Goal: Contribute content: Add original content to the website for others to see

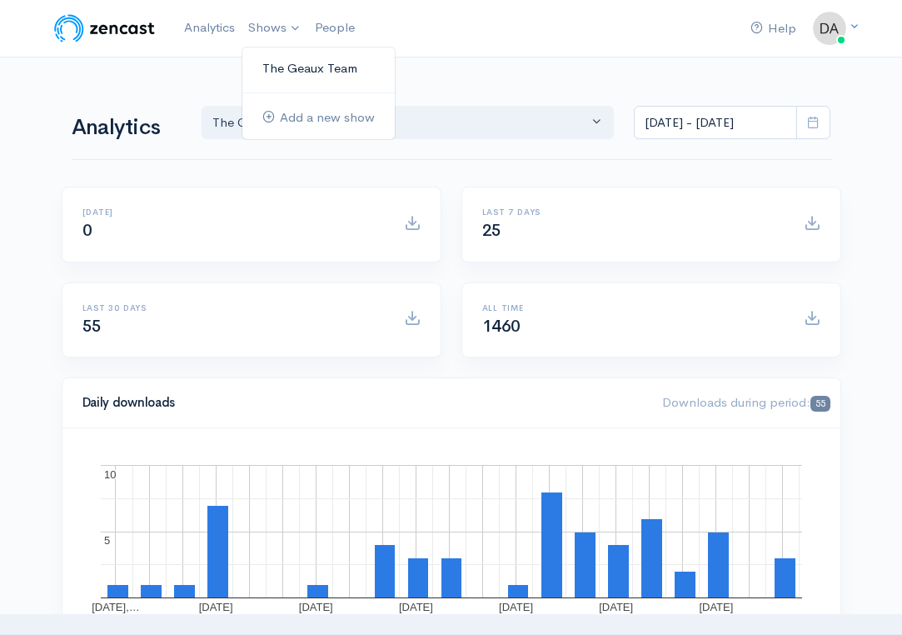
click at [307, 71] on link "The Geaux Team" at bounding box center [318, 68] width 152 height 29
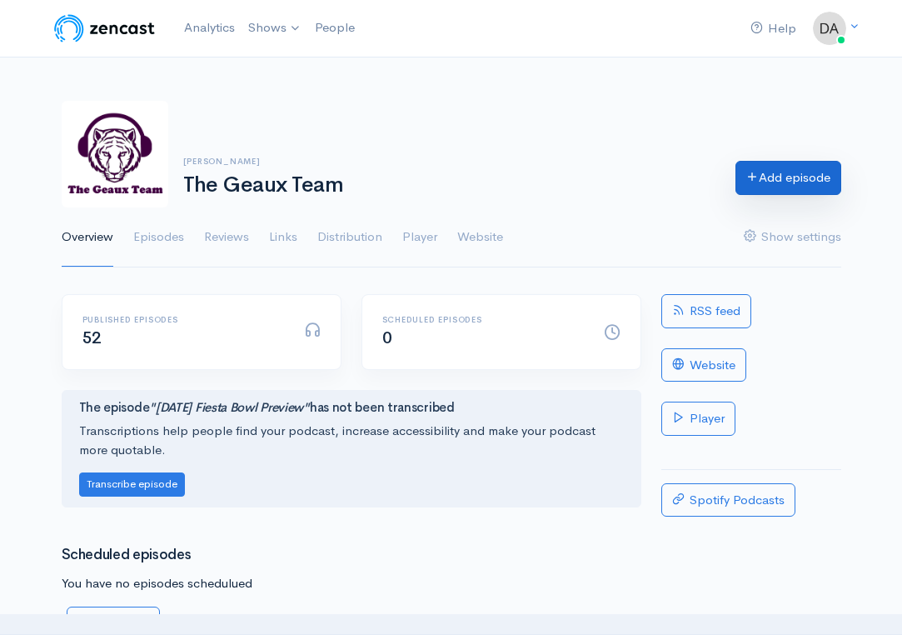
click at [776, 188] on link "Add episode" at bounding box center [789, 178] width 106 height 34
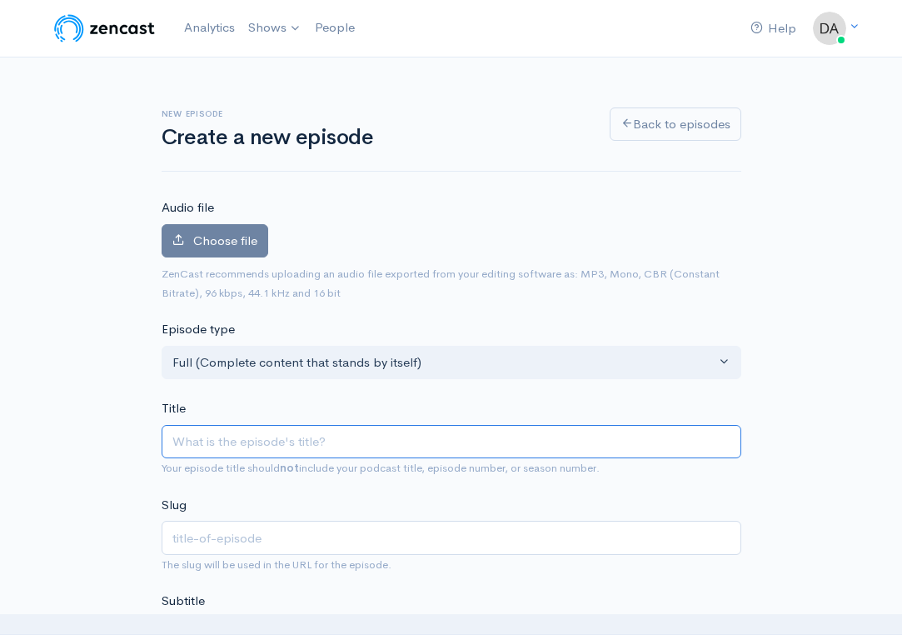
type input "M"
type input "m"
type input "Mo"
type input "mo"
type input "Mon"
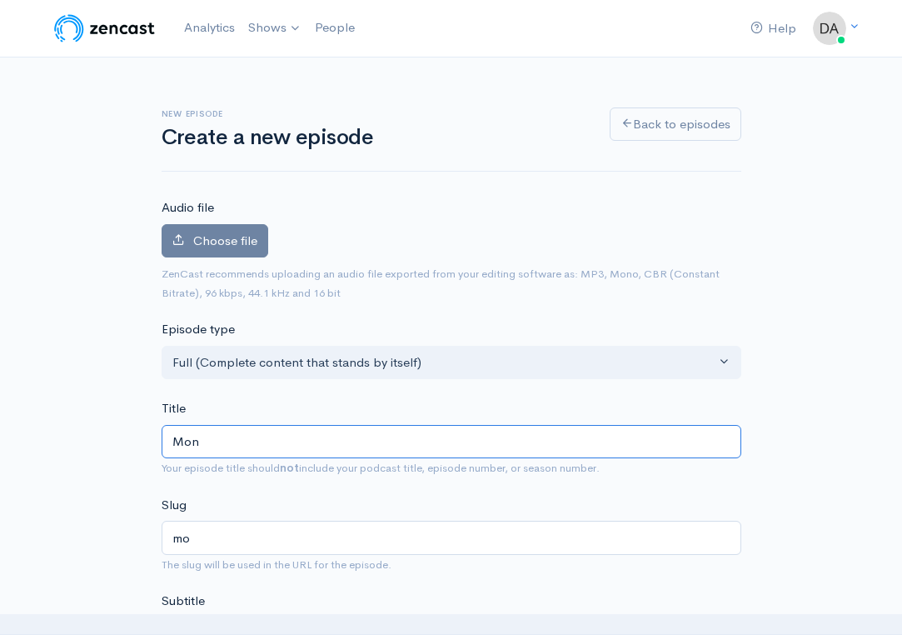
type input "mon"
type input "Mond"
type input "mond"
type input "Monda"
type input "monda"
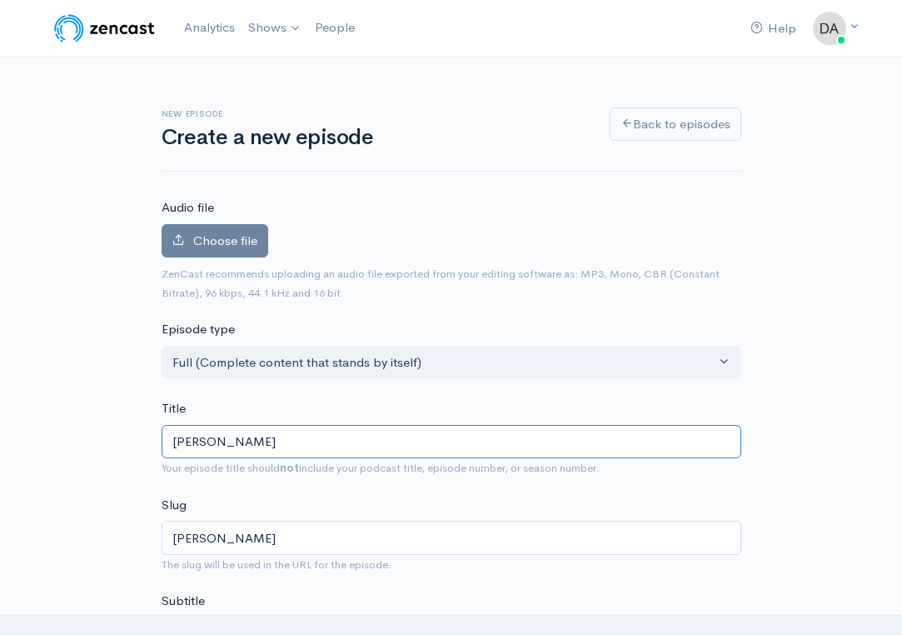
type input "Monday"
type input "monday"
type input "Monda"
type input "monda"
type input "Mond"
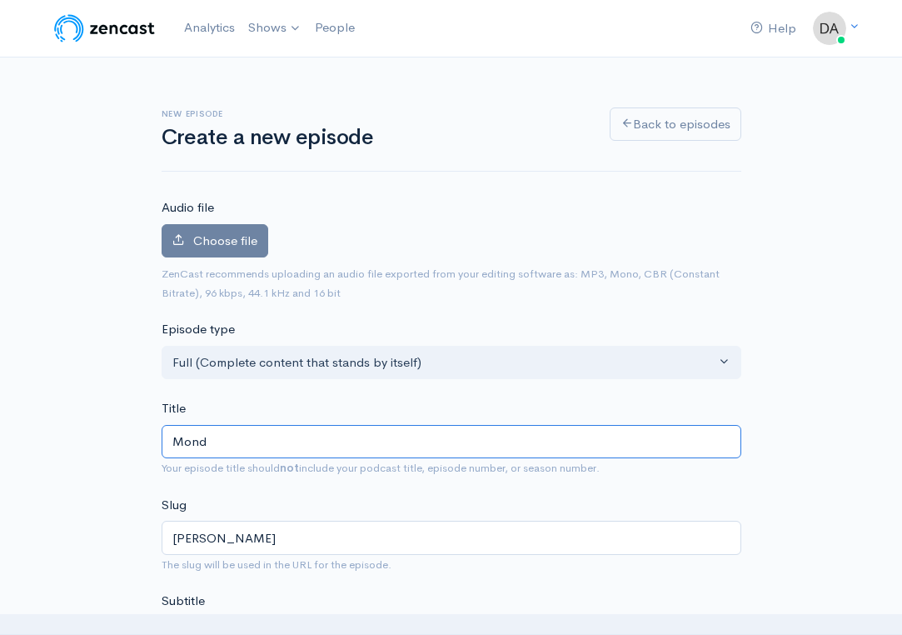
type input "mond"
type input "Mon"
type input "mon"
type input "Mo"
type input "mo"
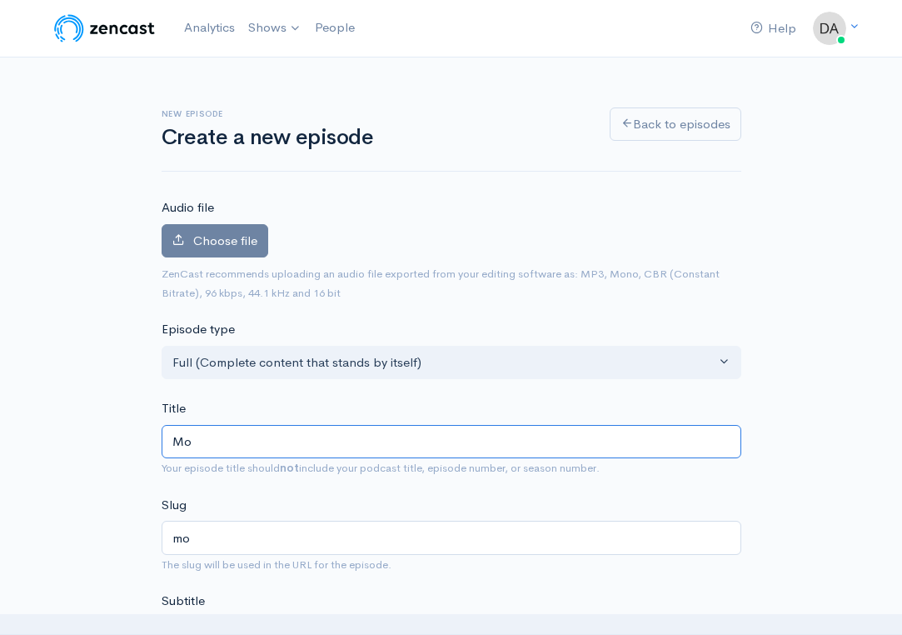
type input "M"
type input "m"
type input "S"
type input "s"
type input "Se"
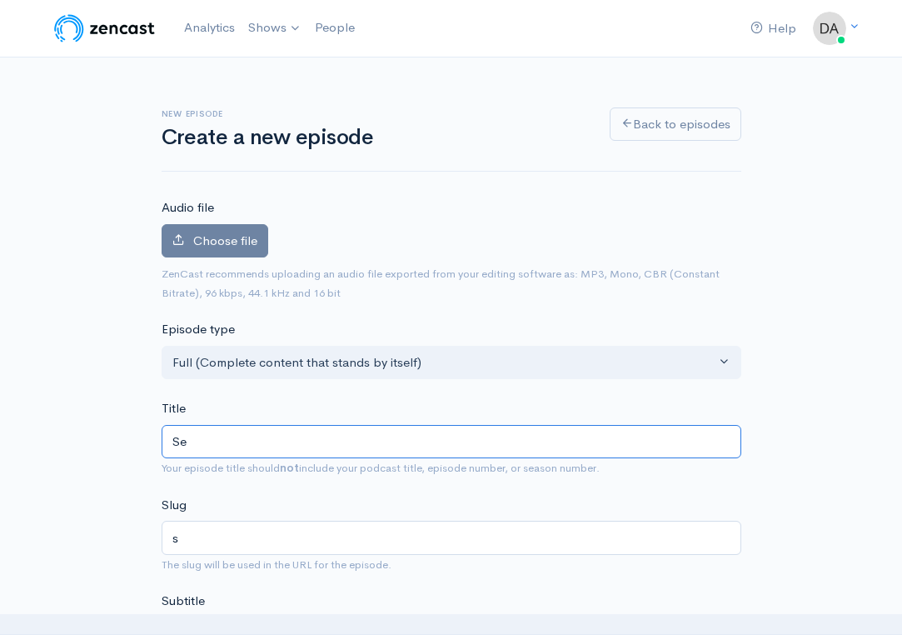
type input "se"
type input "Sep"
type input "sep"
type input "Sepy"
type input "sepy"
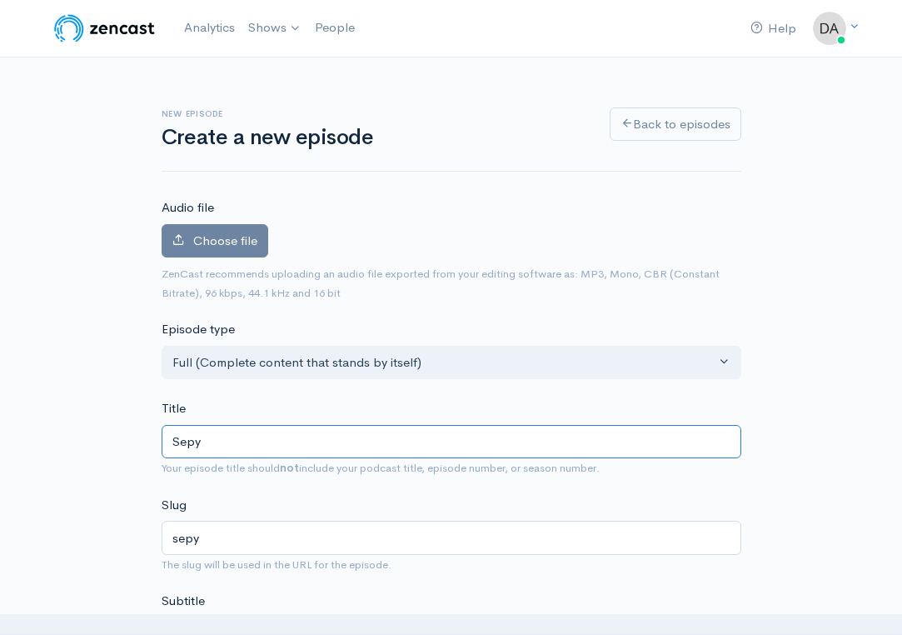
type input "Sep"
type input "sep"
type input "Sept"
type input "sept"
type input "Septe"
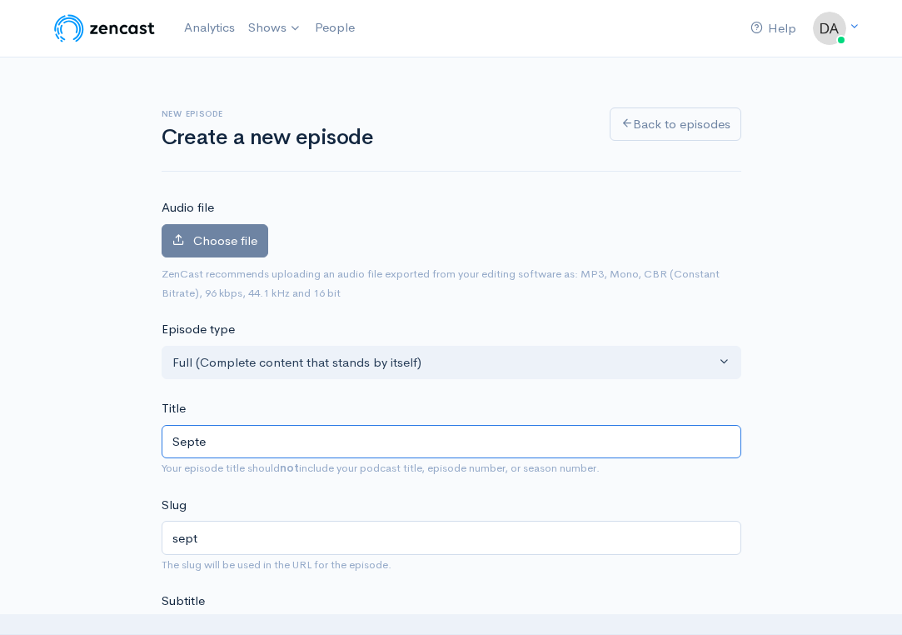
type input "septe"
type input "Septem"
type input "septem"
type input "Septemb"
type input "septemb"
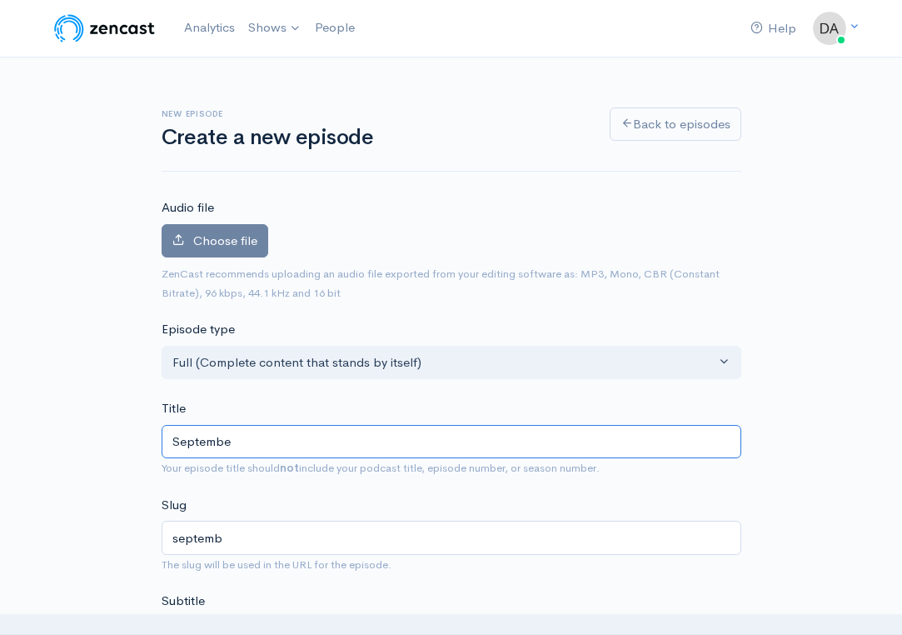
type input "September"
type input "september"
type input "September 1"
type input "september-1"
type input "September 1, 2"
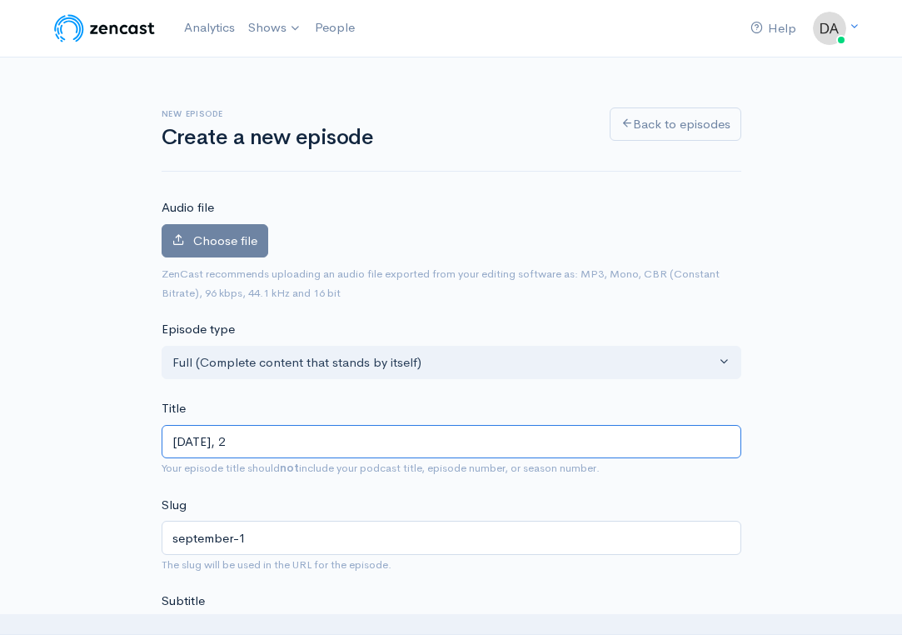
type input "september-1-2"
type input "September 1, 20"
type input "september-1-20"
type input "September 1, 202"
type input "september-1-202"
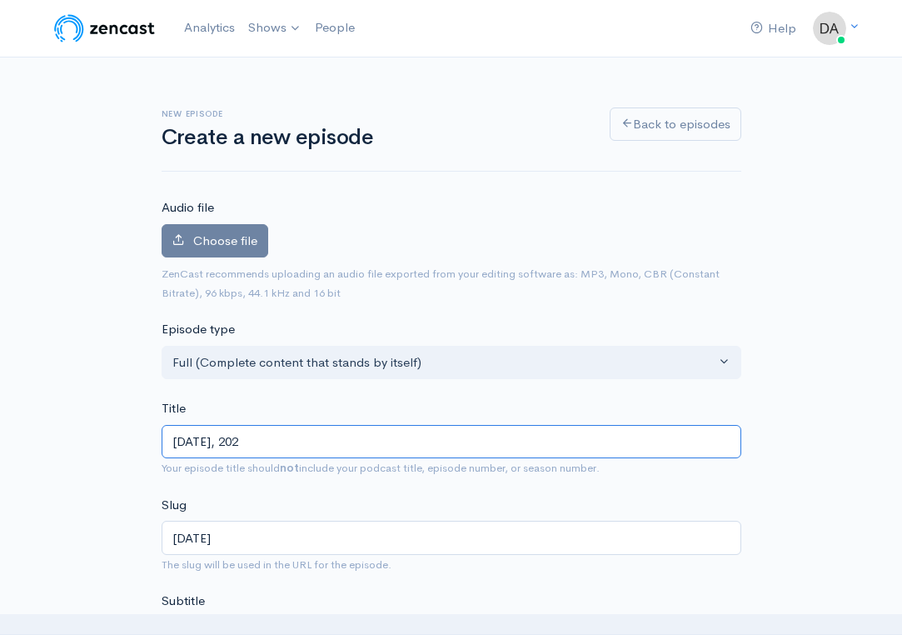
type input "[DATE]"
type input "september-1-2025"
type input "September 1, 2025 | M"
type input "september-1-2025-m"
type input "September 1, 2025 | Mo"
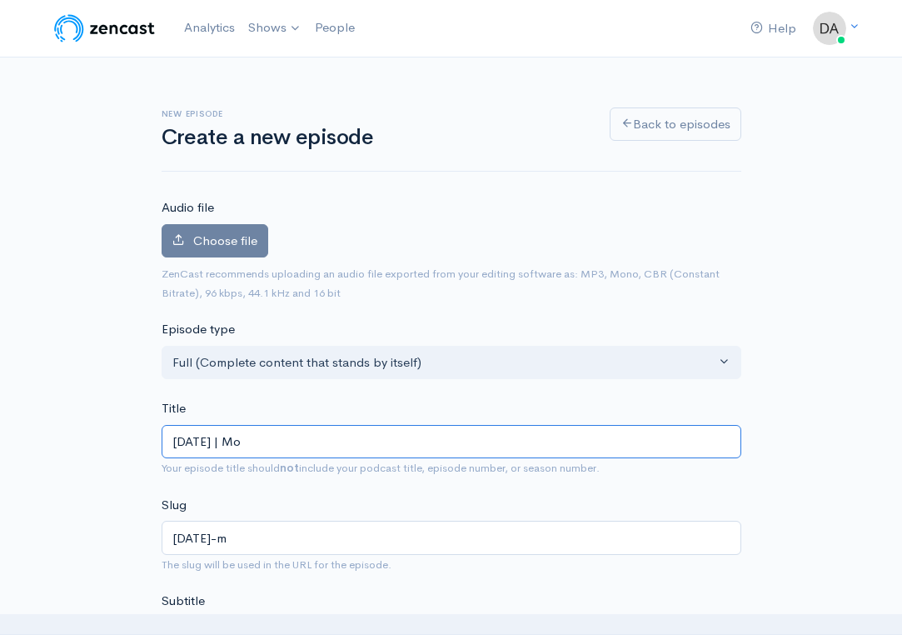
type input "september-1-2025-mo"
type input "September 1, 2025 | Mon"
type input "september-1-2025-mon"
type input "September 1, 2025 | Mond"
type input "september-1-2025-mond"
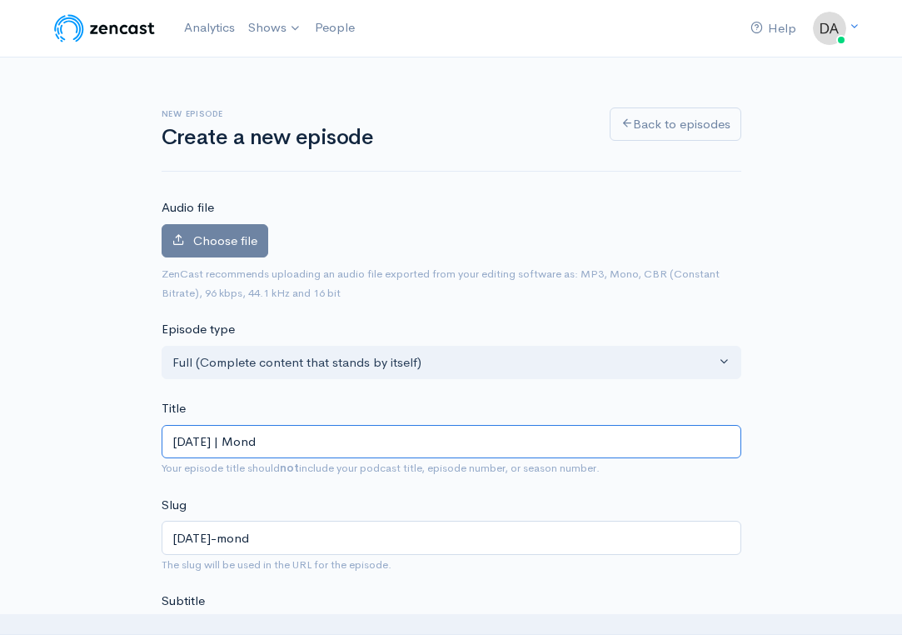
type input "September 1, 2025 | Monda"
type input "september-1-2025-monda"
type input "September 1, 2025 | Monday"
type input "september-1-2025-monday"
type input "September 1, 2025 | Monday N"
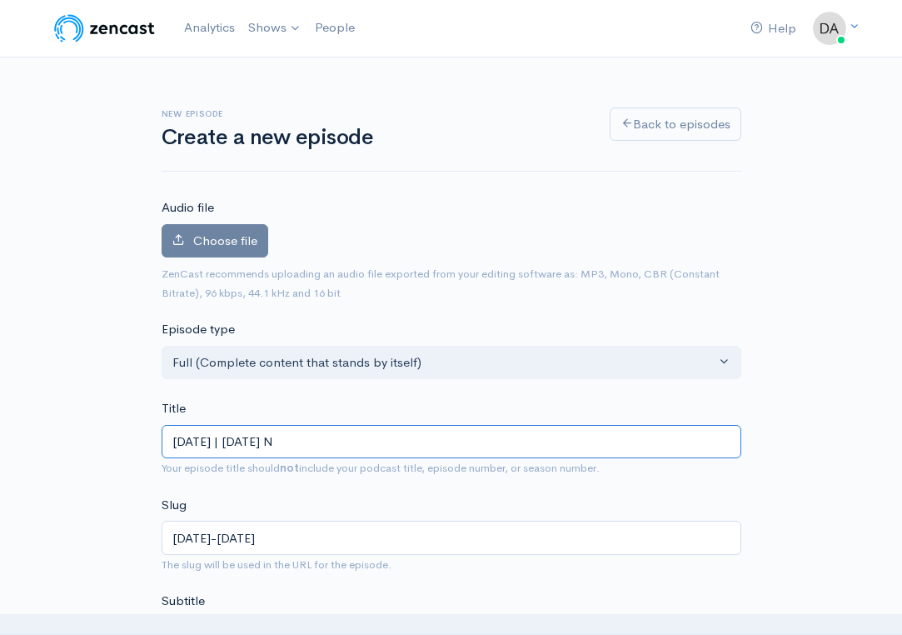
type input "september-1-2025-monday-n"
type input "September 1, 2025 | Monday Nigh"
type input "september-1-2025-monday-nigh"
type input "September 1, 2025 | Monday Night"
type input "september-1-2025-monday-night"
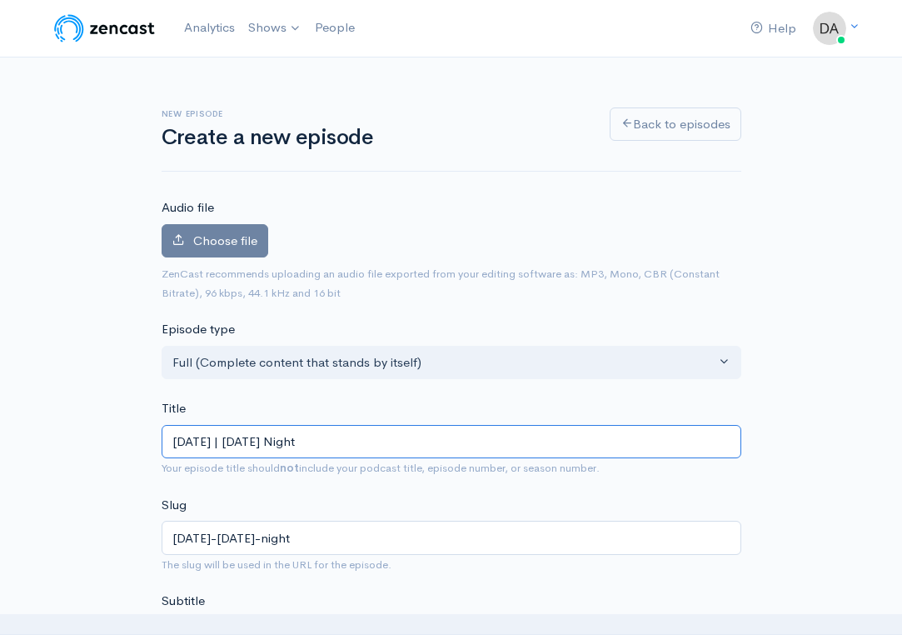
type input "September 1, 2025 | Monday Night a"
type input "september-1-2025-monday-night-a"
type input "September 1, 2025 | Monday Night"
type input "september-1-2025-monday-night"
type input "September 1, 2025 | Monday Night a"
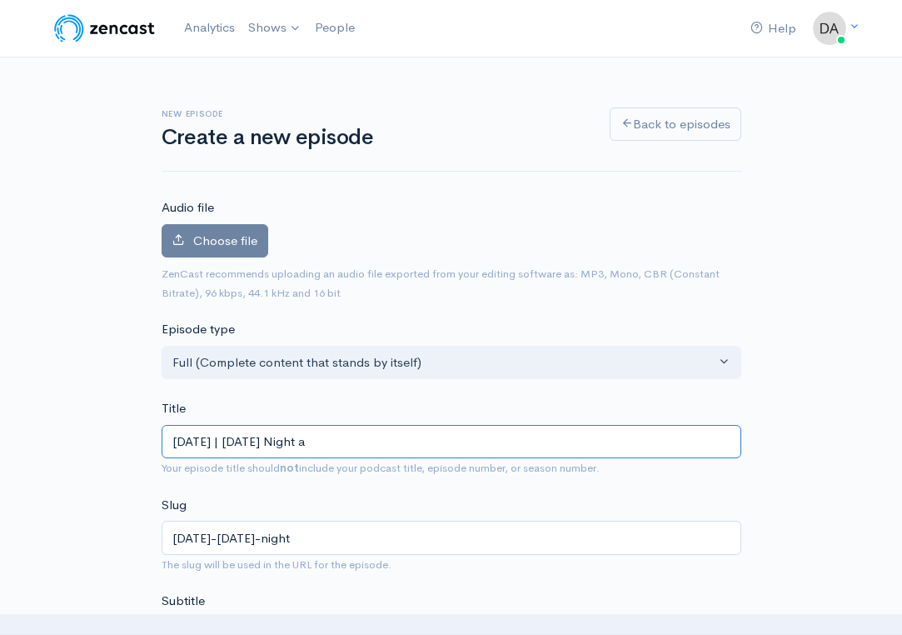
type input "september-1-2025-monday-night-a"
type input "September 1, 2025 | Monday Night"
type input "september-1-2025-monday-night"
type input "September 1, 2025 | Monday Night A"
type input "september-1-2025-monday-night-a"
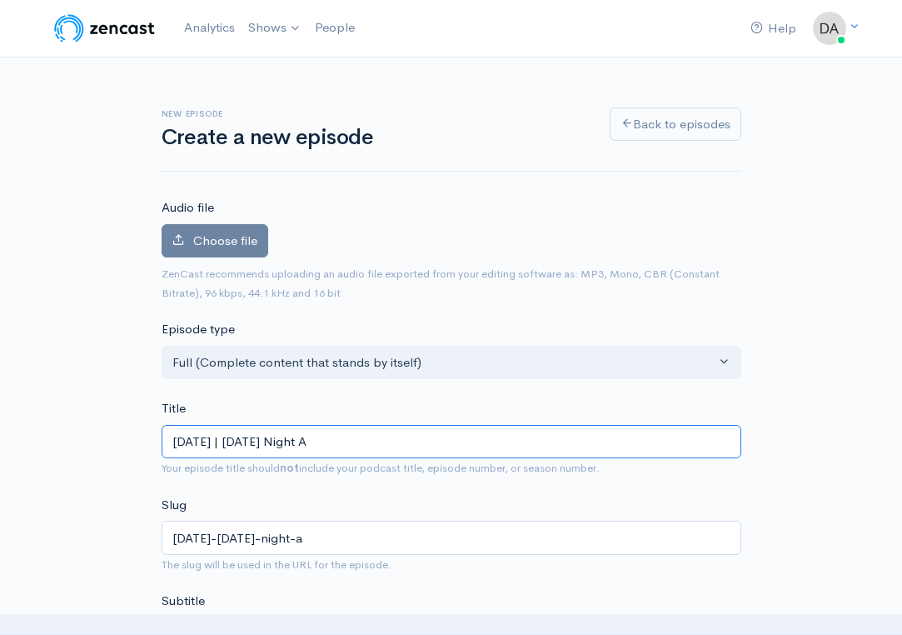
type input "September 1, 2025 | Monday Night Ai"
type input "september-1-2025-monday-night-ai"
type input "September 1, 2025 | Monday Night Air"
type input "september-1-2025-monday-night-air"
type input "September 1, 2025 | Monday Night Ai"
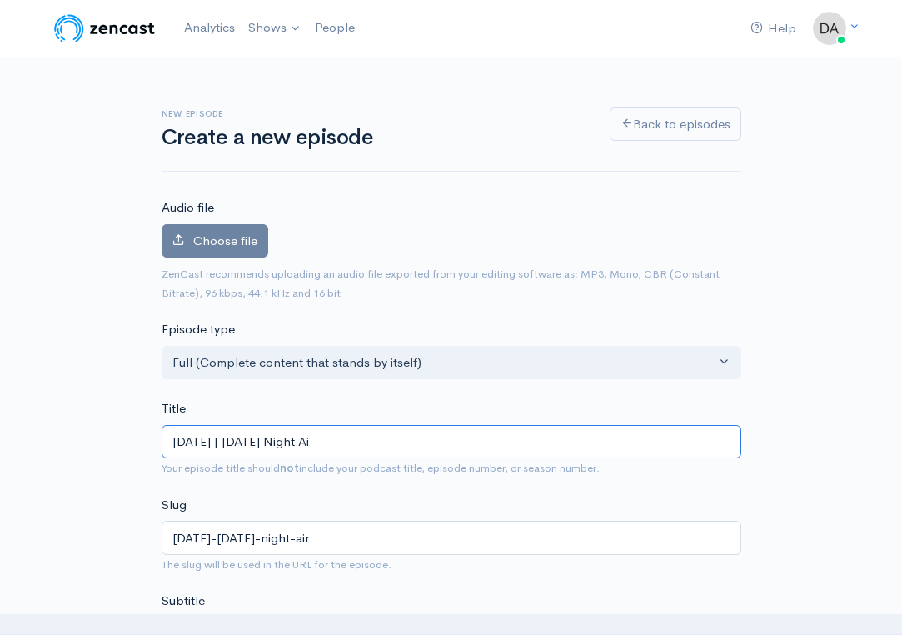
type input "september-1-2025-monday-night-ai"
type input "September 1, 2025 | Monday Night A"
type input "september-1-2025-monday-night-a"
type input "September 1, 2025 | Monday Night Ar"
type input "september-1-2025-monday-night-ar"
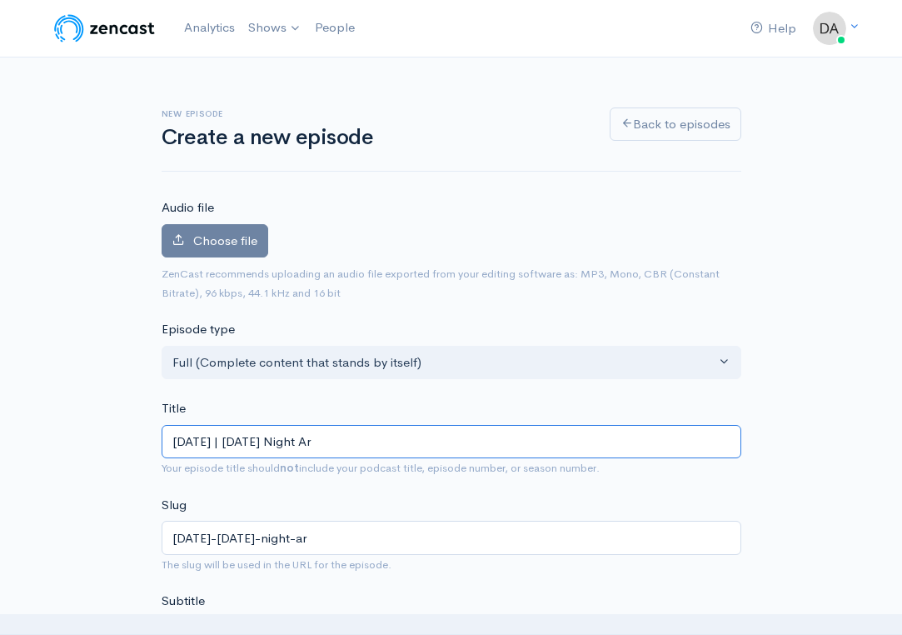
type input "September 1, 2025 | Monday Night Arm"
type input "september-1-2025-monday-night-arm"
type input "September 1, 2025 | Monday Night Armc"
type input "september-1-2025-monday-night-armc"
type input "September 1, 2025 | Monday Night Armcha"
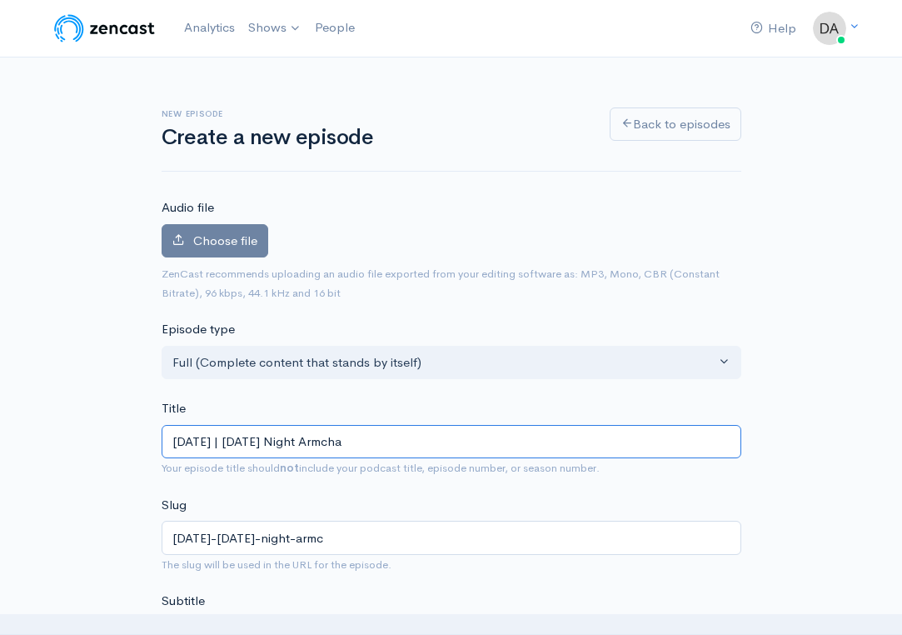
type input "september-1-2025-monday-night-armcha"
type input "September 1, 2025 | Monday Night Armchai"
type input "september-1-2025-monday-night-armchai"
type input "September 1, 2025 | Monday Night Armchair"
type input "september-1-2025-monday-night-armchair"
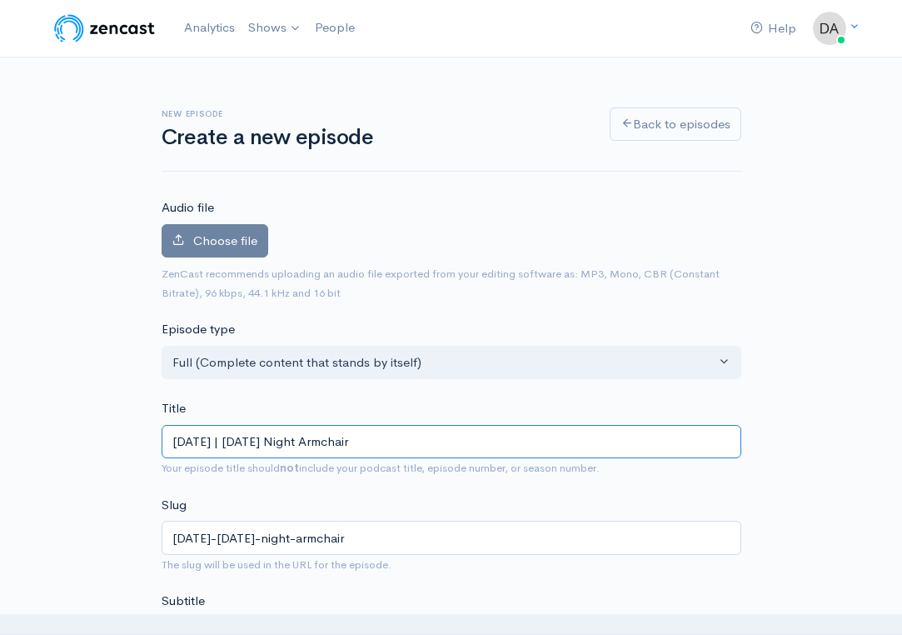
type input "September 1, 2025 | Monday Night Armchair Q"
type input "september-1-2025-monday-night-armchair-q"
type input "September 1, 2025 | Monday Night Armchair QB"
type input "september-1-2025-monday-night-armchair-qb"
type input "September 1, 2025 | Monday Night Armchair QB C"
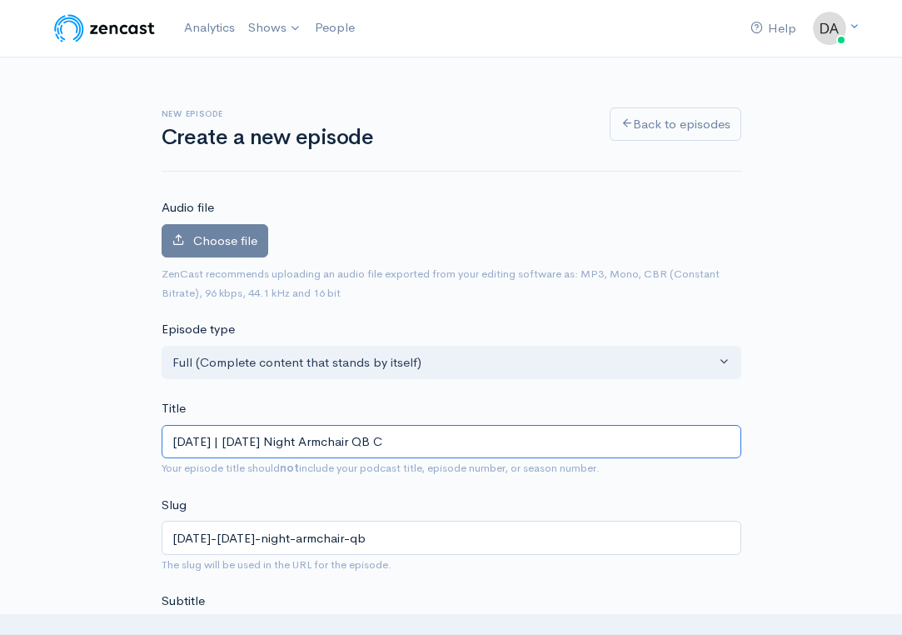
type input "september-1-2025-monday-night-armchair-qb-c"
type input "September 1, 2025 | Monday Night Armchair QB Cl"
type input "september-1-2025-monday-night-armchair-qb-cl"
type input "September 1, 2025 | Monday Night Armchair QB Clu"
type input "september-1-2025-monday-night-armchair-qb-clu"
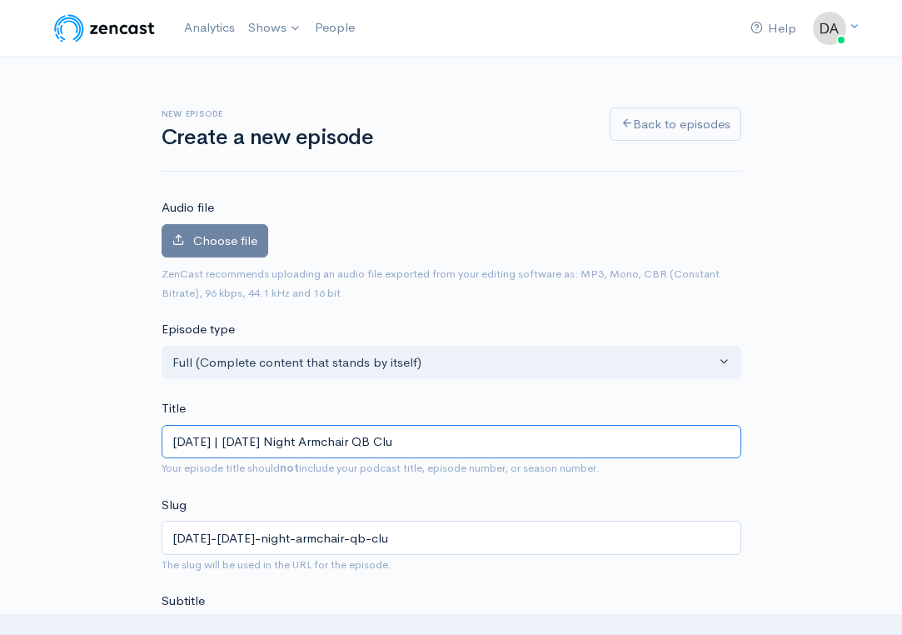
type input "[DATE] | [DATE] Night Armchair QB Club"
type input "[DATE]-[DATE]-night-armchair-qb-club"
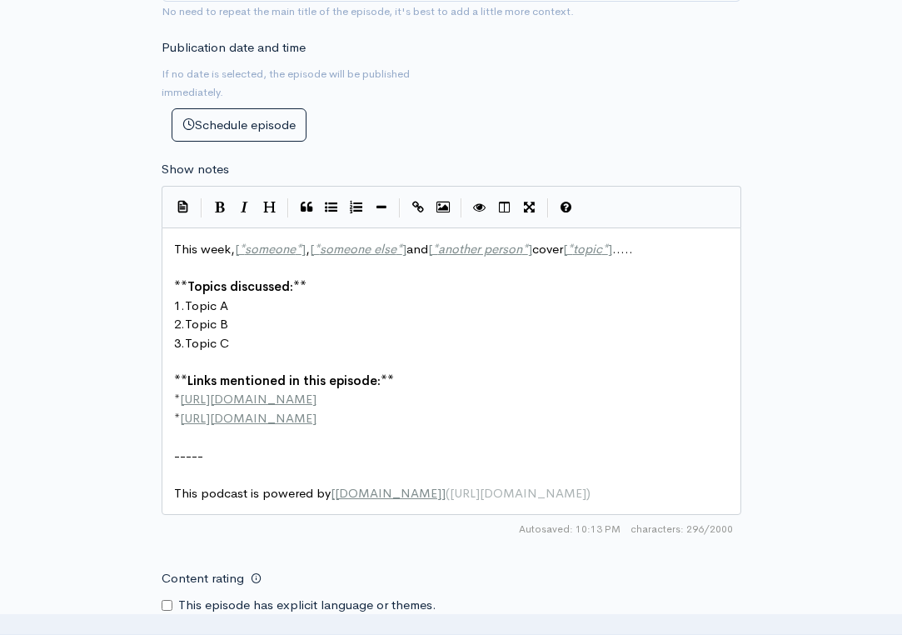
scroll to position [668, 0]
type input "[DATE] | [DATE] Night Armchair QB Club"
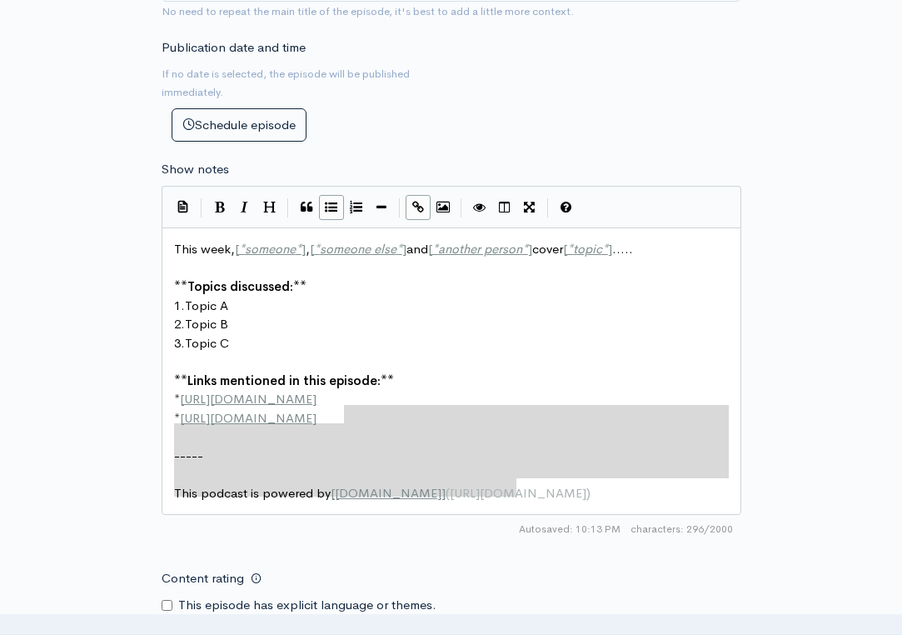
type textarea "This week, [*someone*], [*someone else*] and [*another person*] cover [*topic*]…"
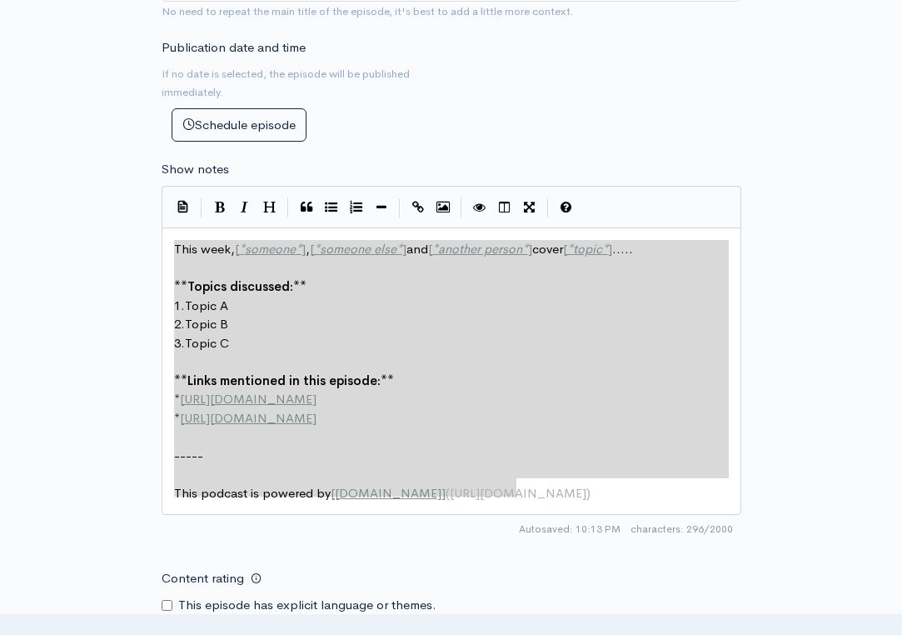
drag, startPoint x: 516, startPoint y: 477, endPoint x: 74, endPoint y: 215, distance: 513.2
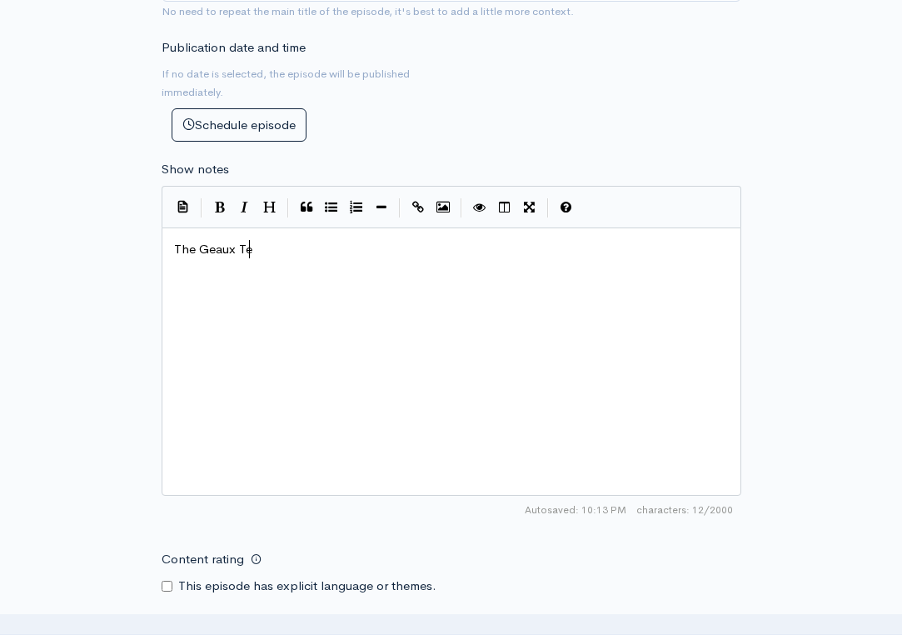
scroll to position [0, 91]
type textarea "The Geaux Team breaks"
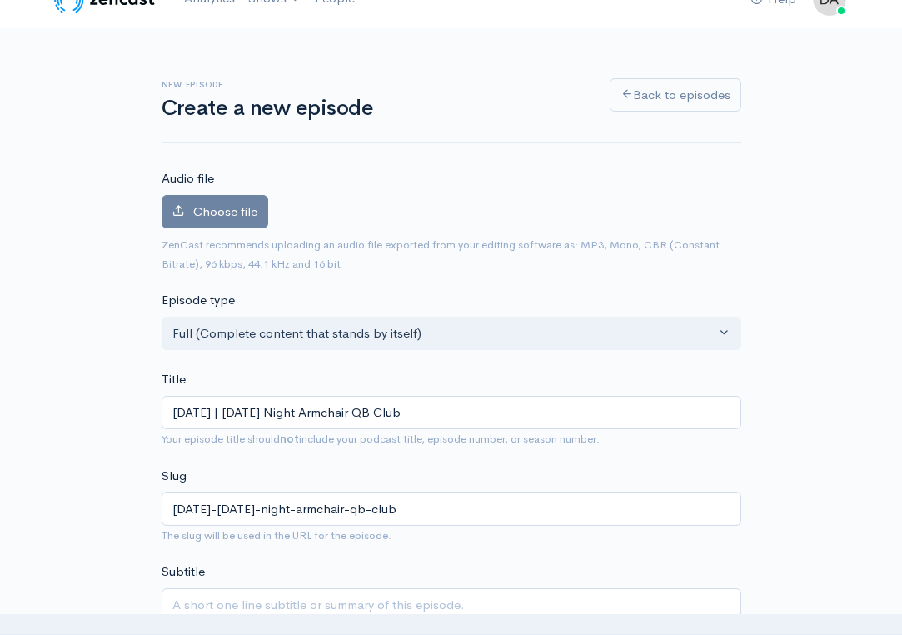
scroll to position [26, 0]
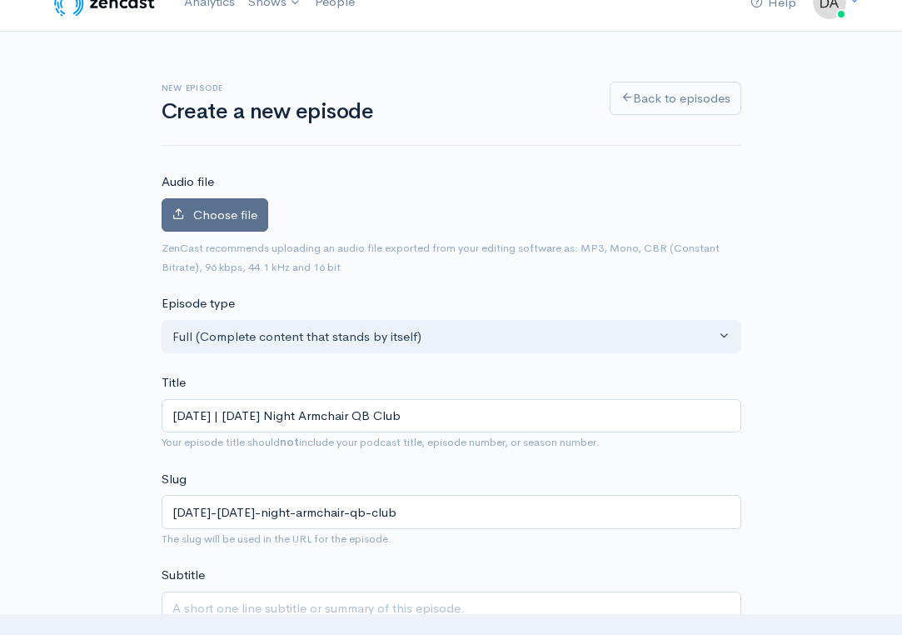
click at [225, 211] on span "Choose file" at bounding box center [225, 215] width 64 height 16
click at [0, 0] on input "Choose file" at bounding box center [0, 0] width 0 height 0
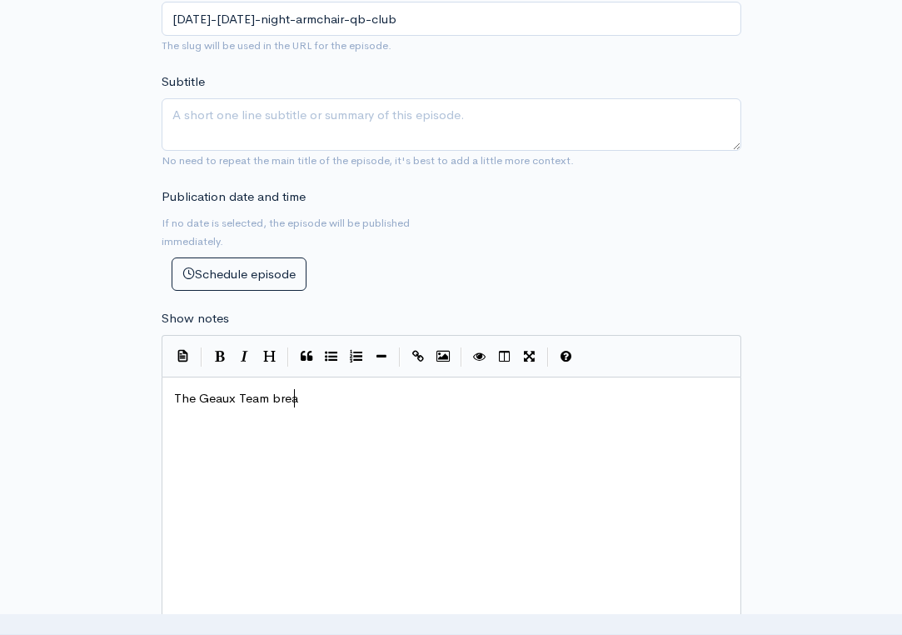
scroll to position [9, 0]
click at [419, 389] on pre "The Geaux Team brea" at bounding box center [451, 398] width 561 height 19
type textarea "plays AR"
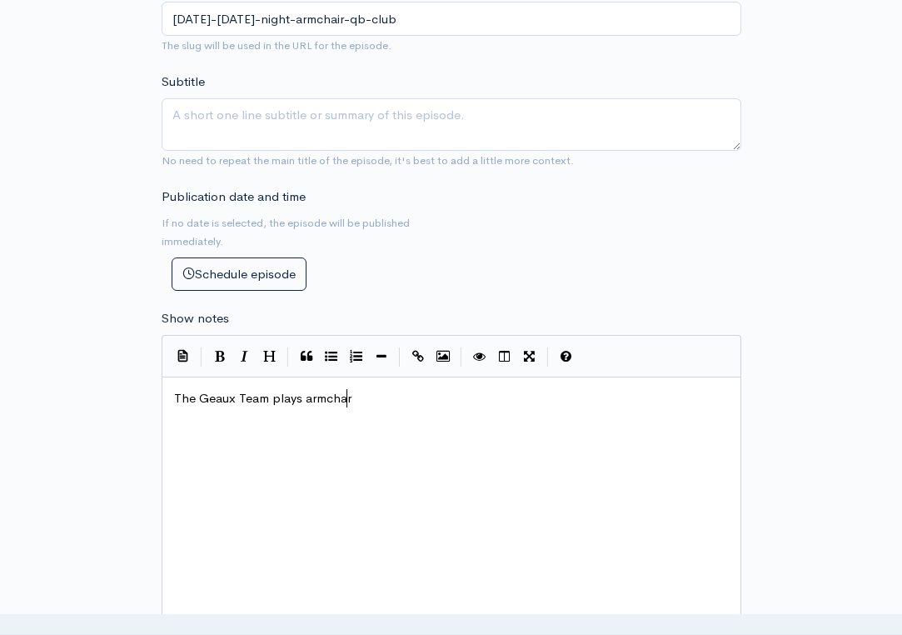
type textarea "armchari"
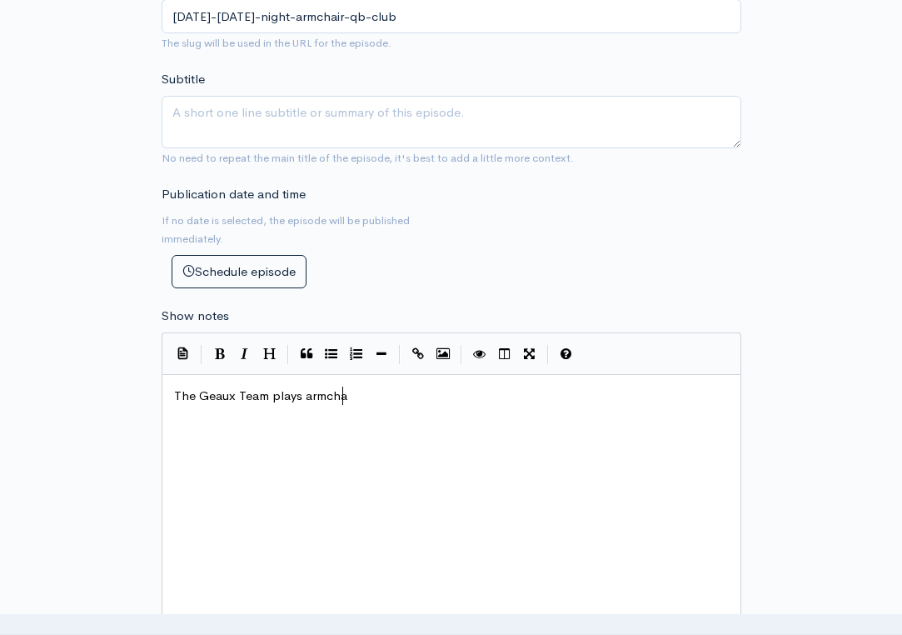
type textarea "r"
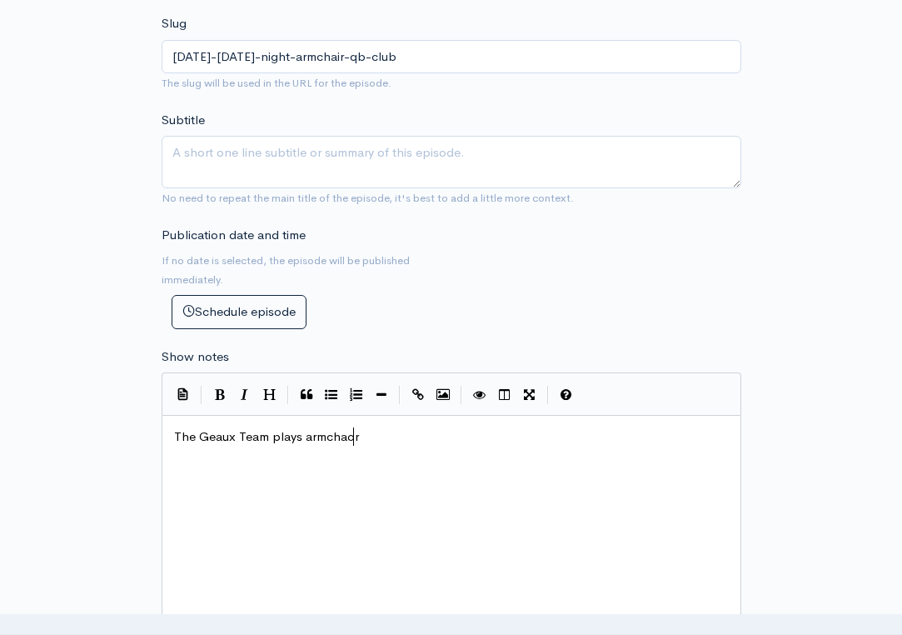
type textarea "or"
type textarea "ir quat"
type textarea "rte"
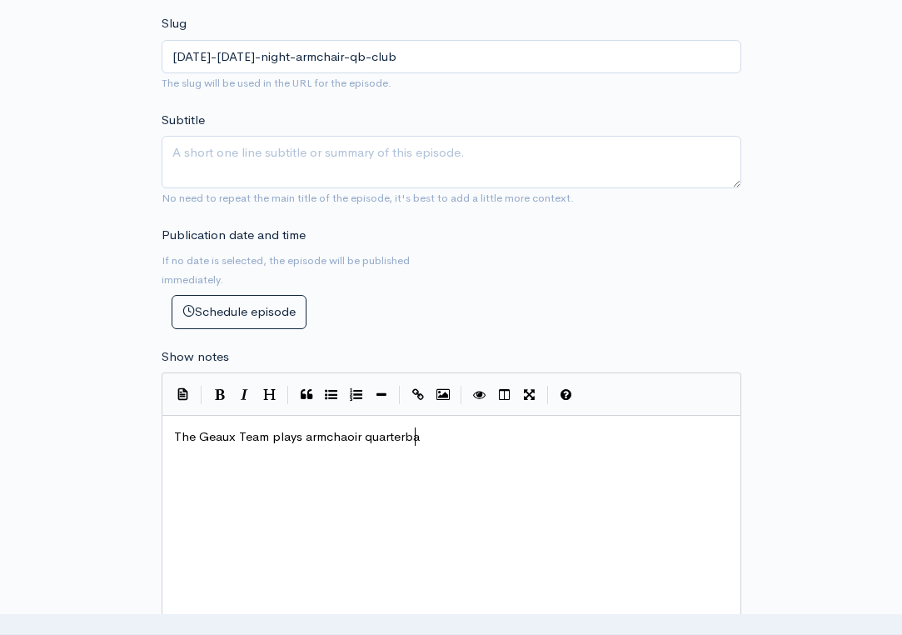
type textarea "arterbak"
type textarea "ck"
click at [350, 428] on span "The Geaux Team plays armchaoir quarterback" at bounding box center [303, 436] width 259 height 16
click at [446, 427] on pre "The Geaux Team plays armchair quarterback" at bounding box center [451, 436] width 561 height 19
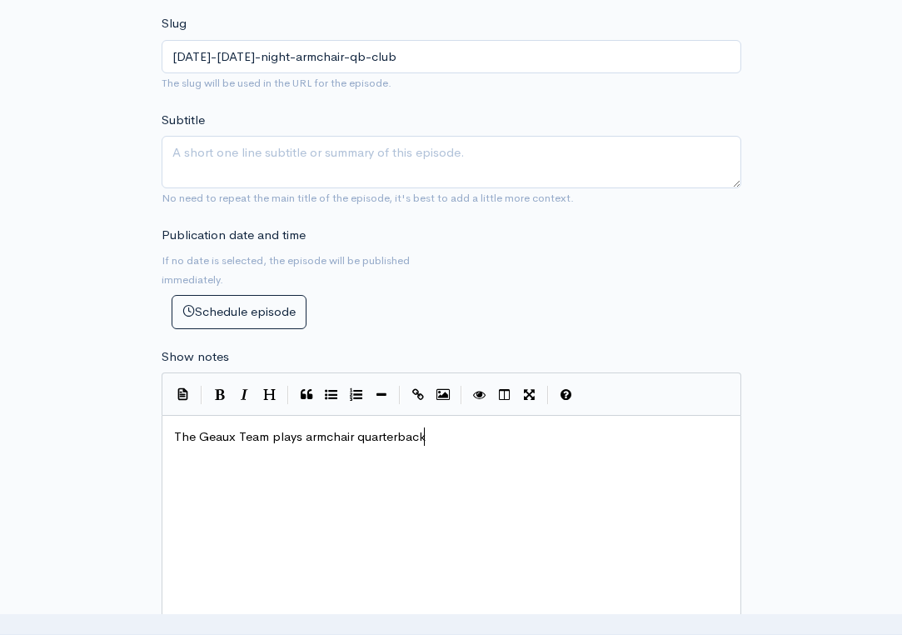
type textarea "g"
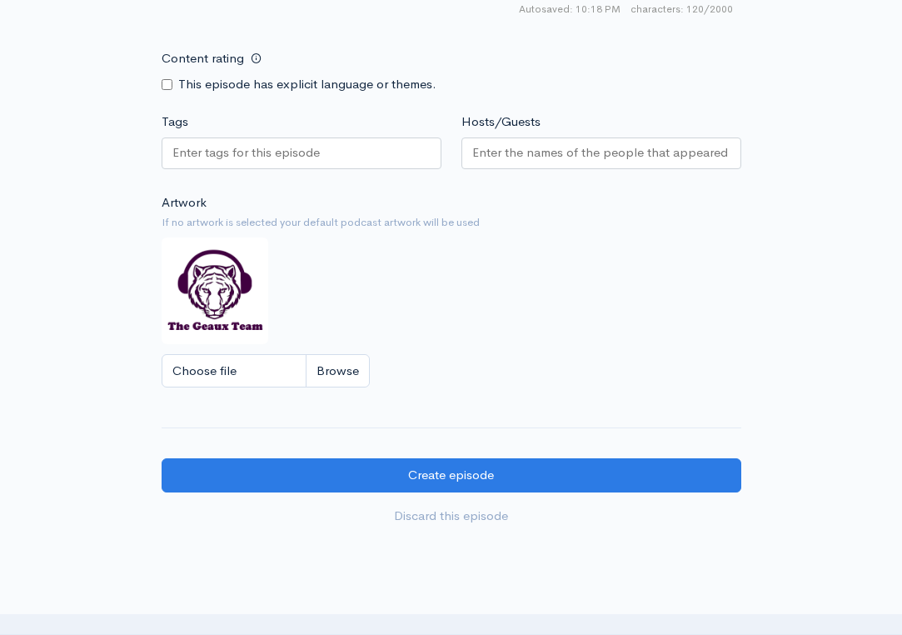
scroll to position [1266, 0]
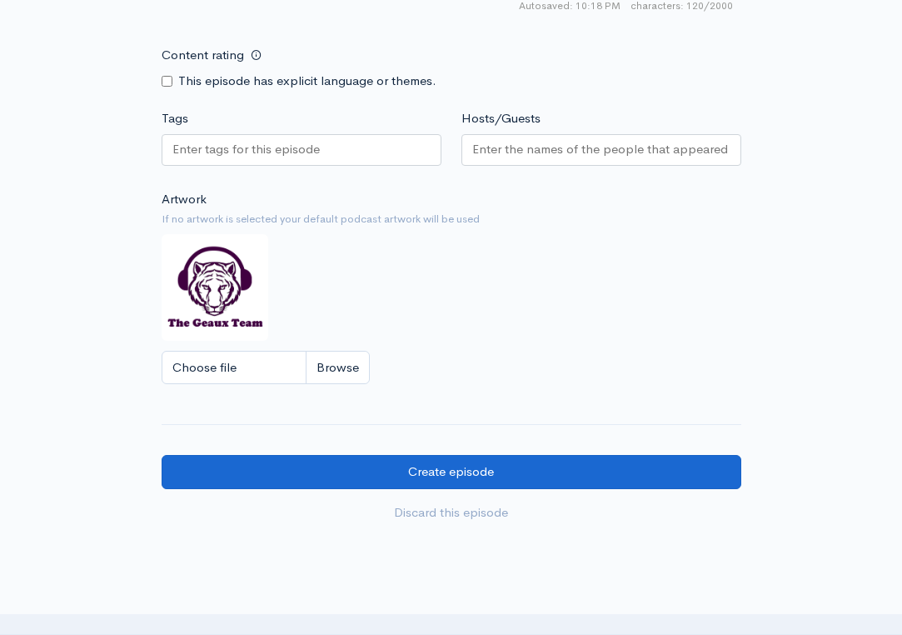
type textarea "and replays the things that stood out to them in LSU's 17-10 win over Clemson."
click at [483, 455] on input "Create episode" at bounding box center [452, 472] width 580 height 34
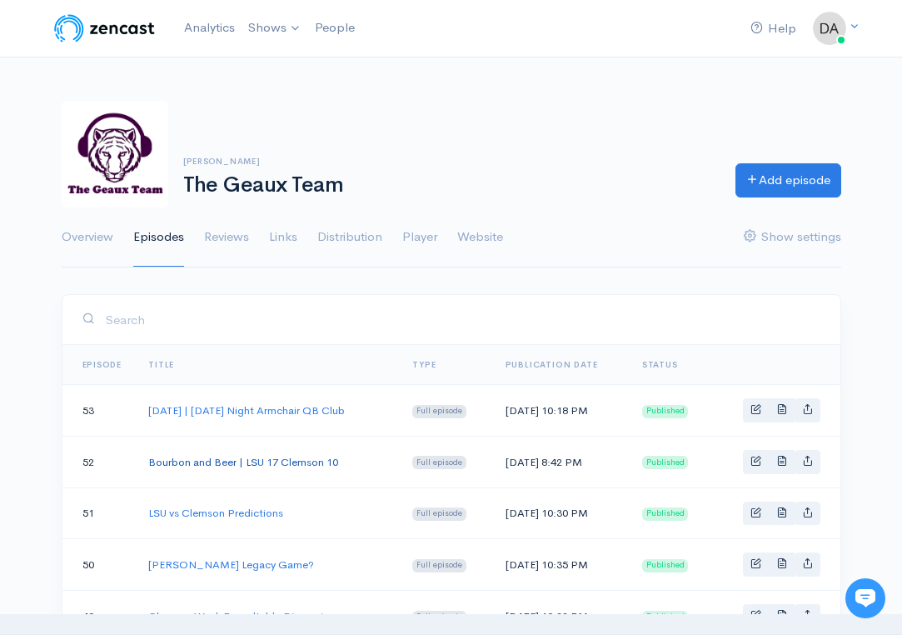
click at [334, 465] on link "Bourbon and Beer | LSU 17 Clemson 10" at bounding box center [243, 462] width 190 height 14
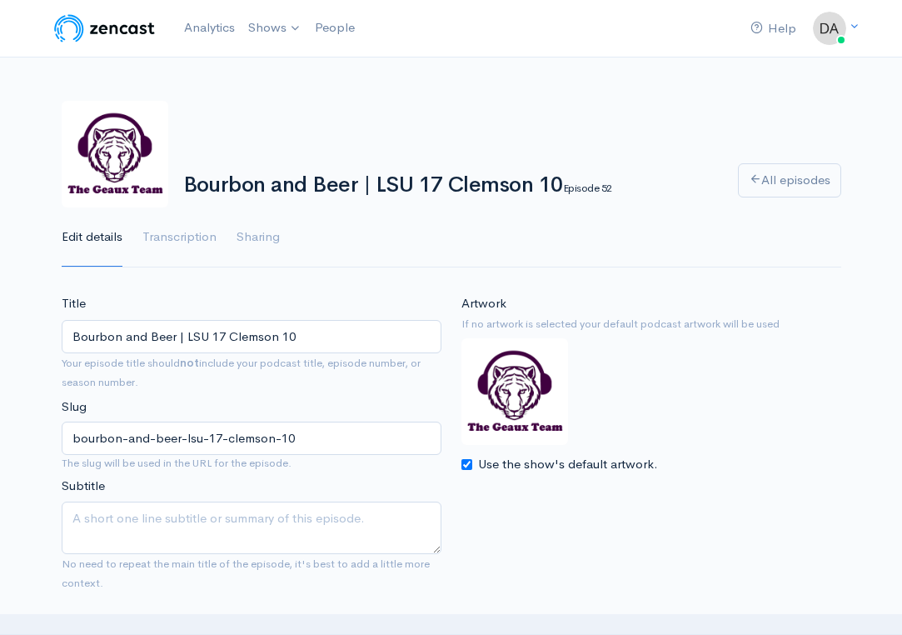
click at [340, 343] on input "Bourbon and Beer | LSU 17 Clemson 10" at bounding box center [252, 337] width 380 height 34
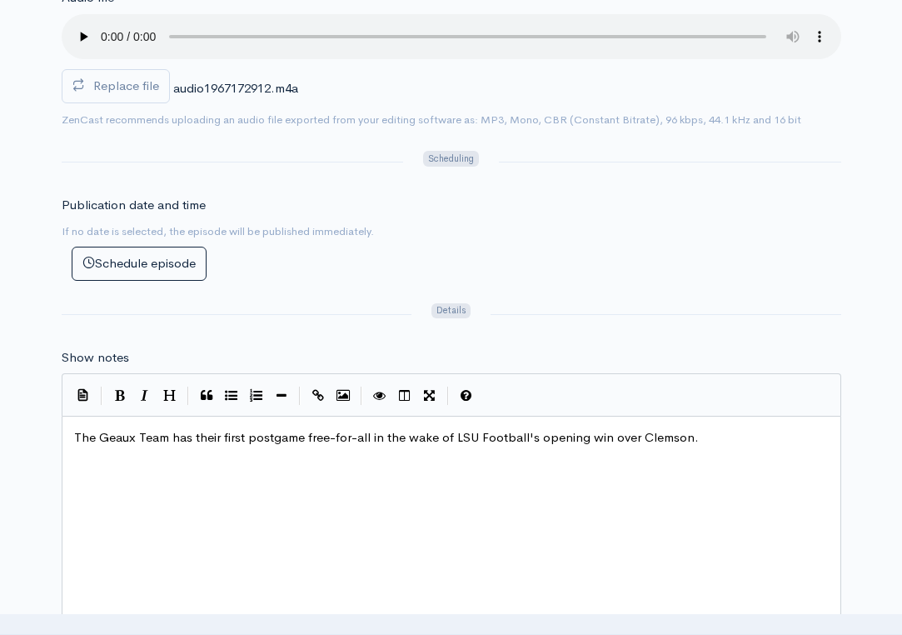
scroll to position [2, 0]
click at [422, 429] on span "The Geaux Team has their first postgame free-for-all in the wake of LSU Footbal…" at bounding box center [386, 437] width 625 height 16
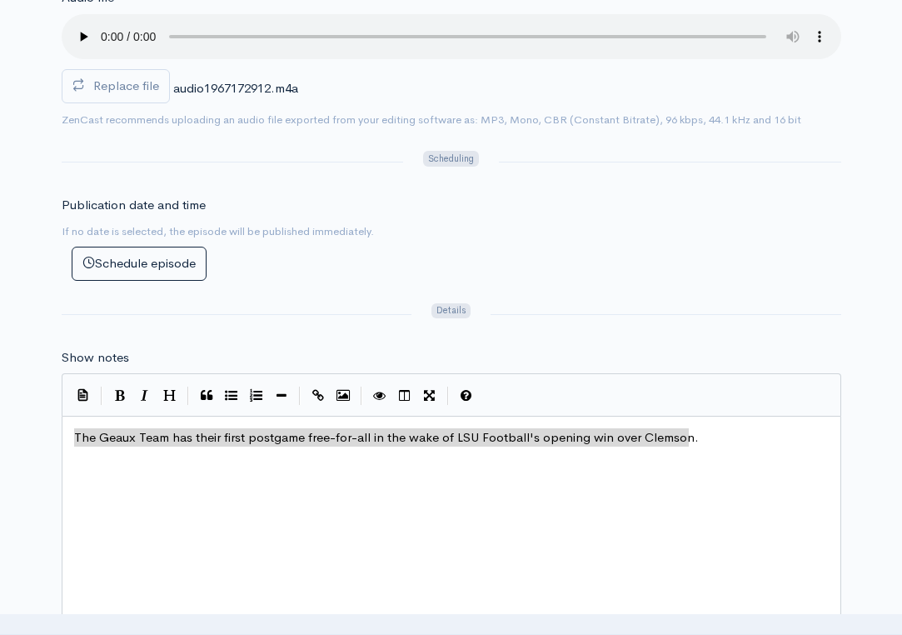
scroll to position [7, 0]
type textarea "The Geaux Team has their first postgame free-for-all in the wake of LSU Footbal…"
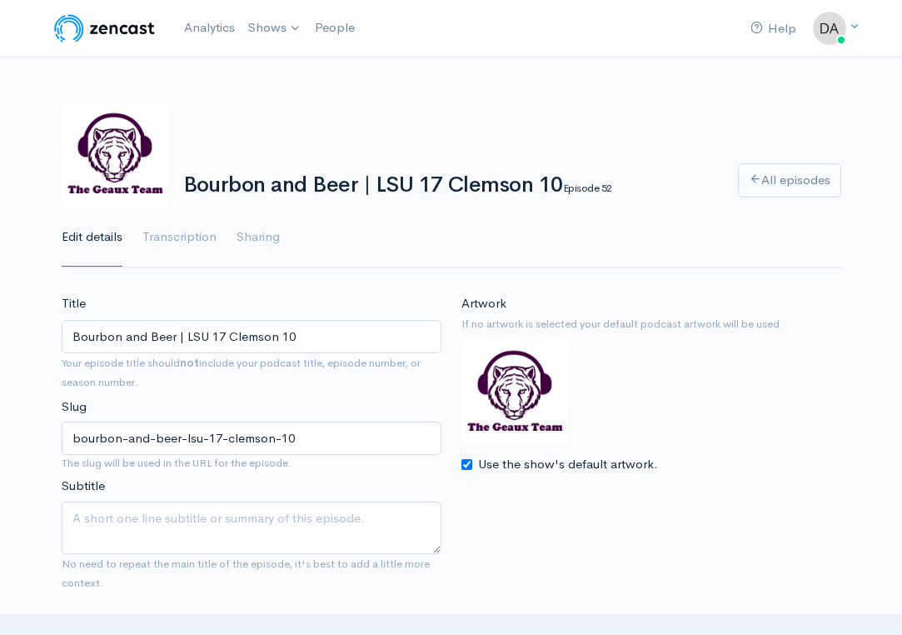
scroll to position [0, 0]
click at [215, 35] on link "Analytics" at bounding box center [209, 28] width 64 height 36
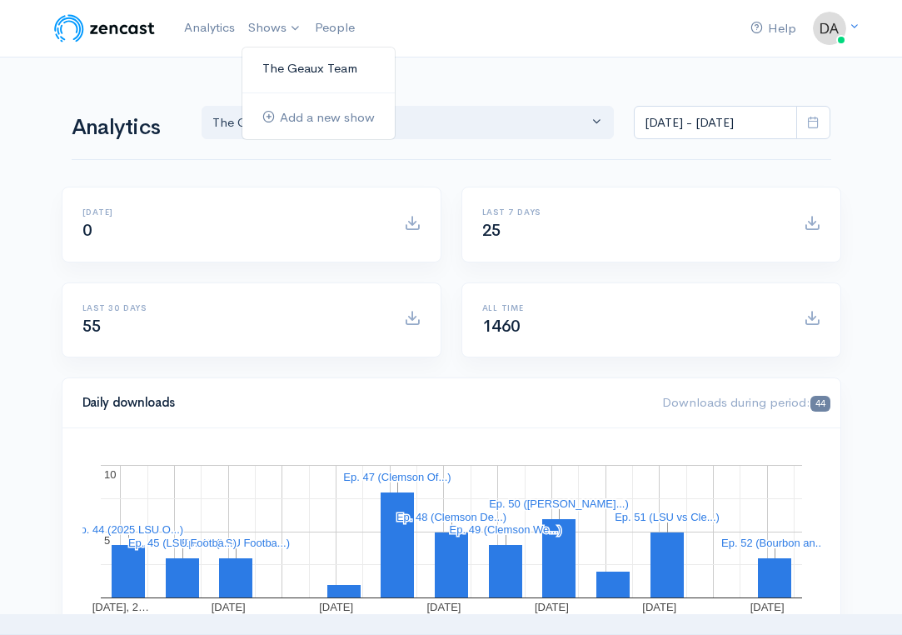
click at [289, 67] on link "The Geaux Team" at bounding box center [318, 68] width 152 height 29
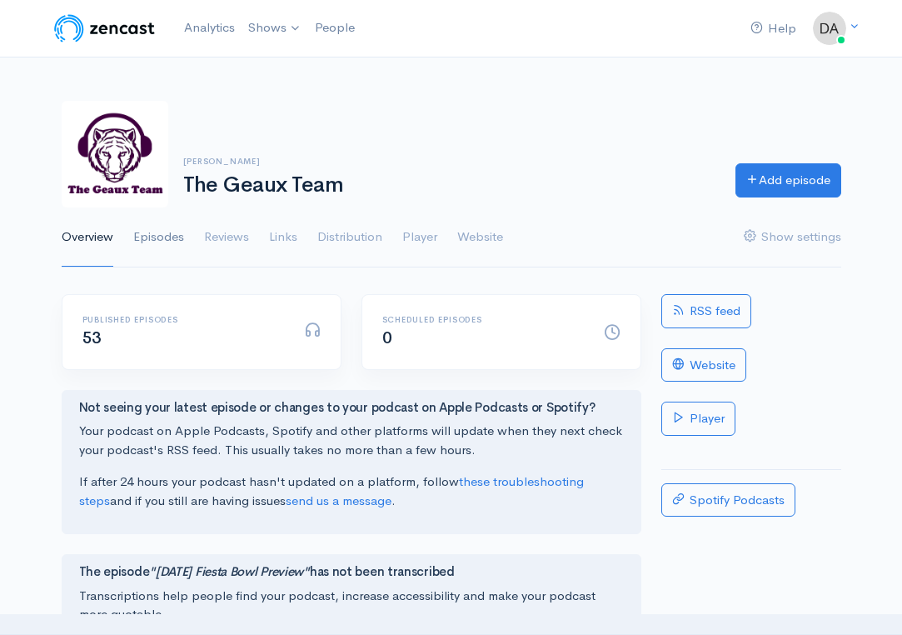
click at [175, 232] on link "Episodes" at bounding box center [158, 237] width 51 height 60
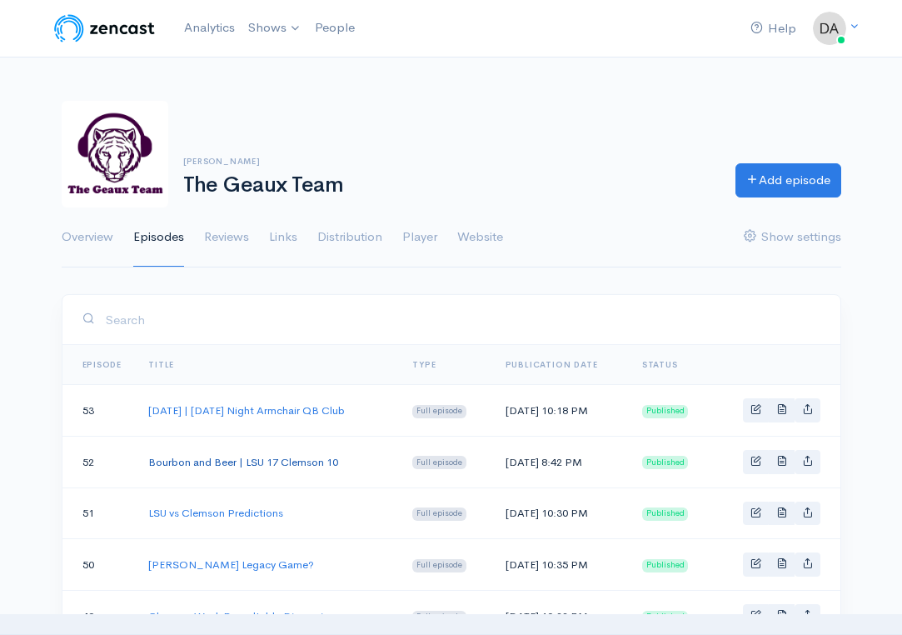
click at [299, 467] on link "Bourbon and Beer | LSU 17 Clemson 10" at bounding box center [243, 462] width 190 height 14
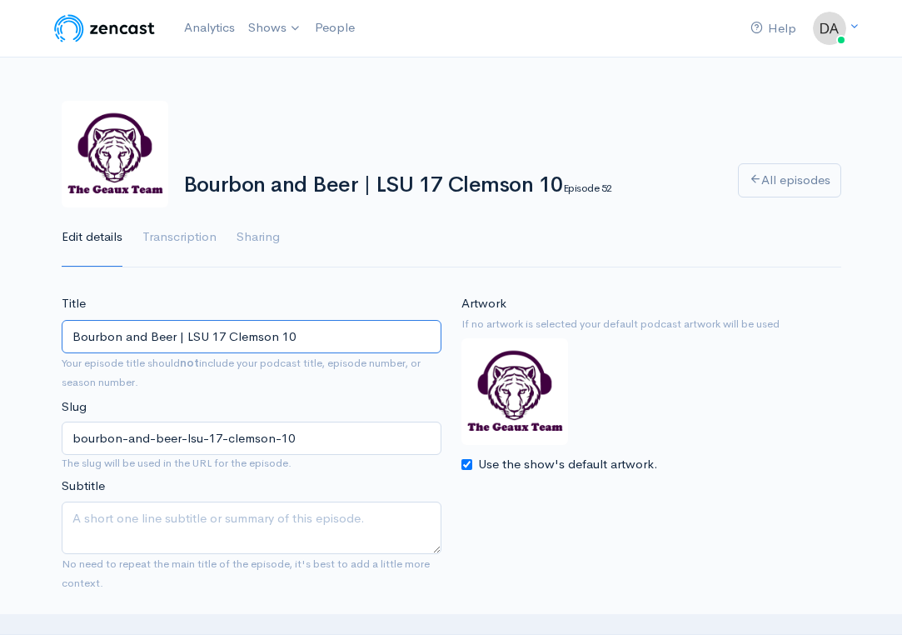
click at [277, 333] on input "Bourbon and Beer | LSU 17 Clemson 10" at bounding box center [252, 337] width 380 height 34
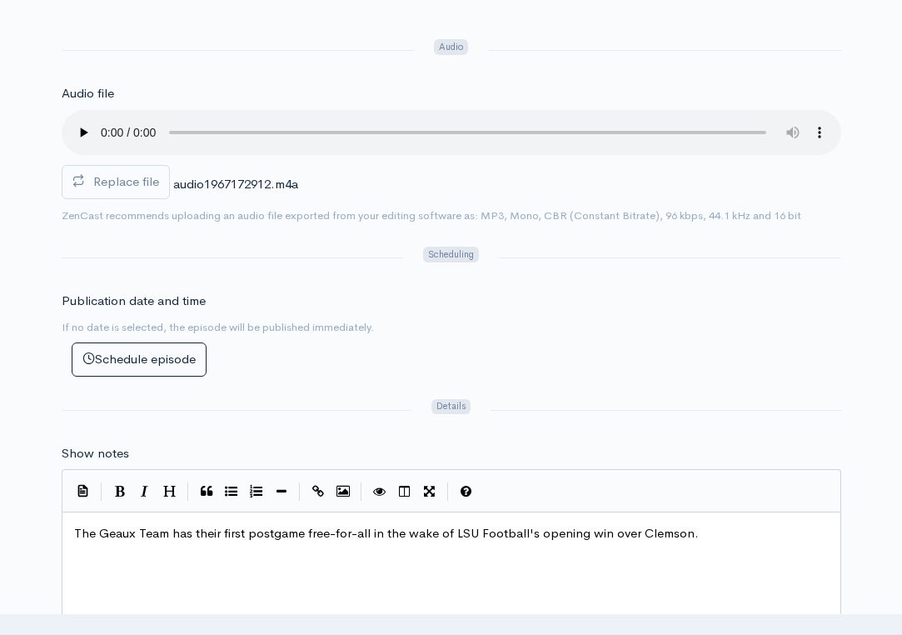
scroll to position [638, 0]
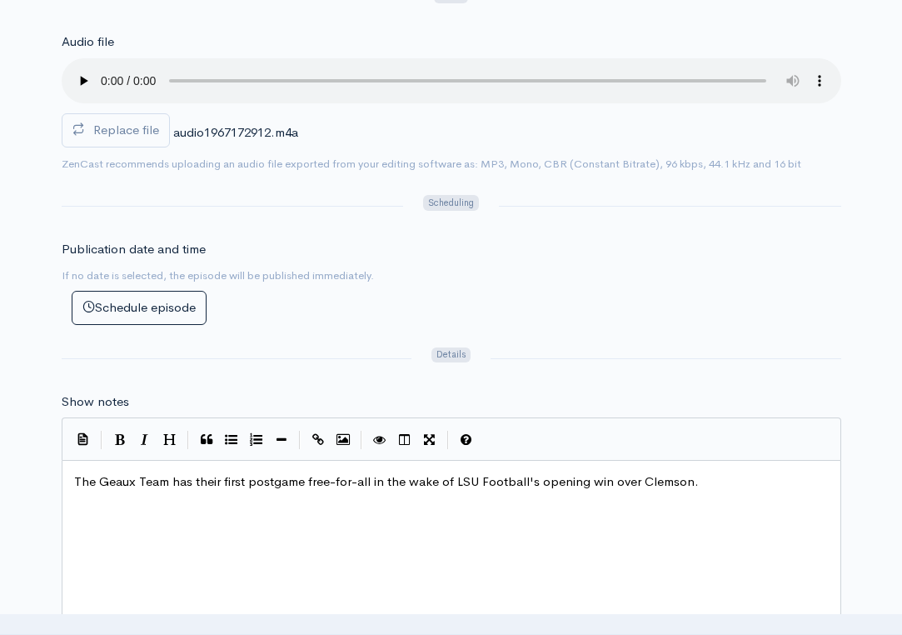
click at [292, 473] on span "The Geaux Team has their first postgame free-for-all in the wake of LSU Footbal…" at bounding box center [386, 481] width 625 height 16
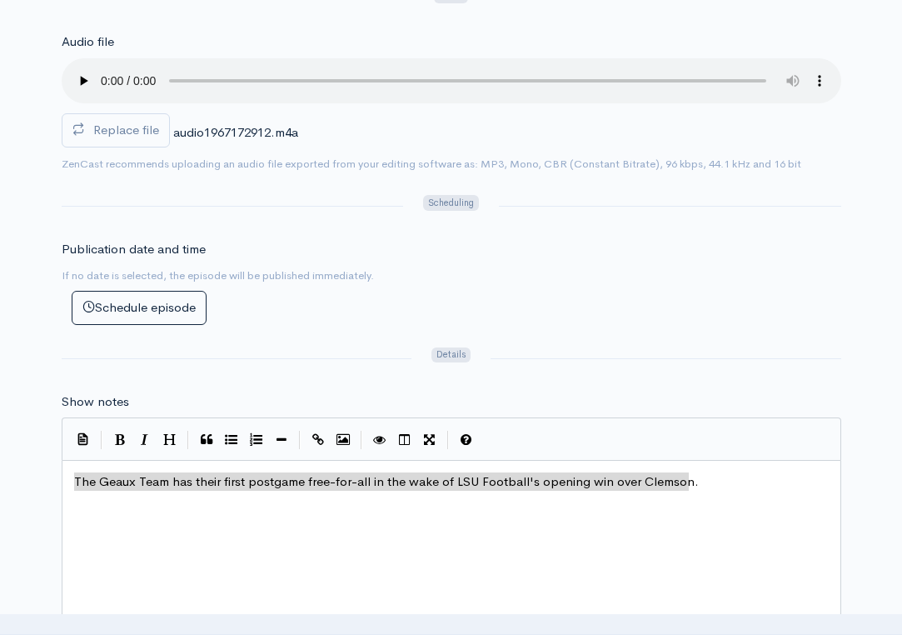
scroll to position [7, 0]
type textarea "The Geaux Team has their first postgame free-for-all in the wake of LSU Footbal…"
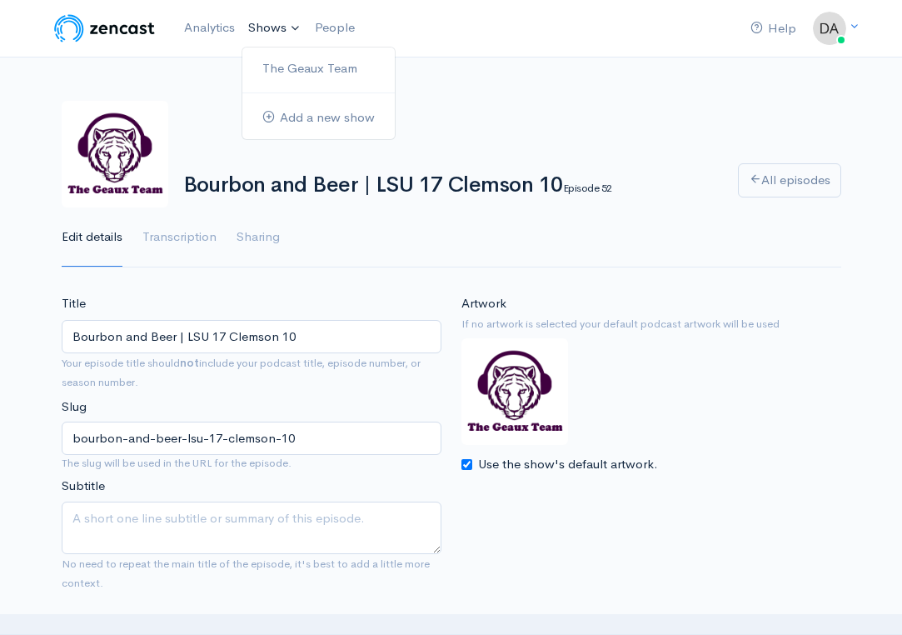
scroll to position [0, 0]
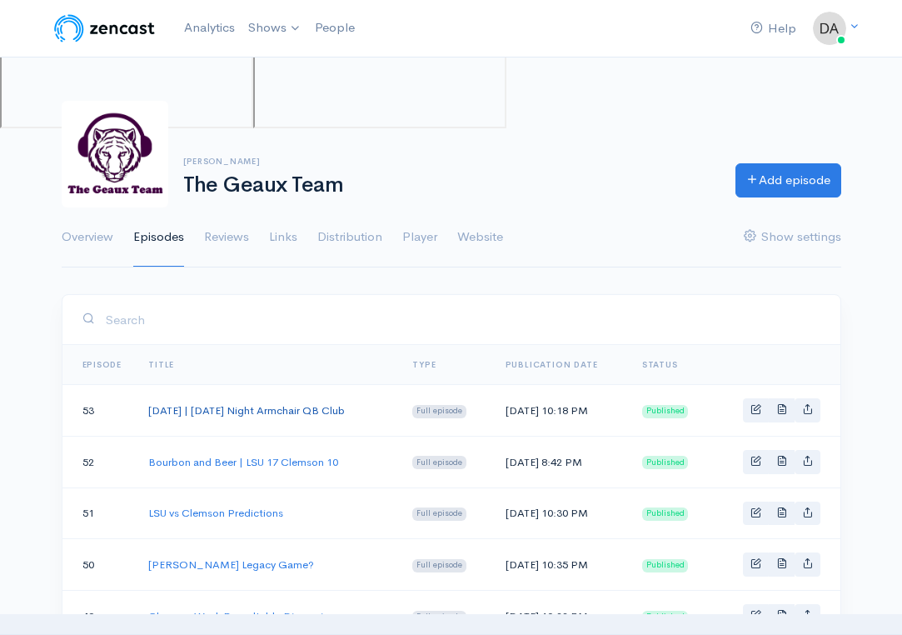
click at [264, 408] on link "[DATE] | [DATE] Night Armchair QB Club" at bounding box center [246, 410] width 197 height 14
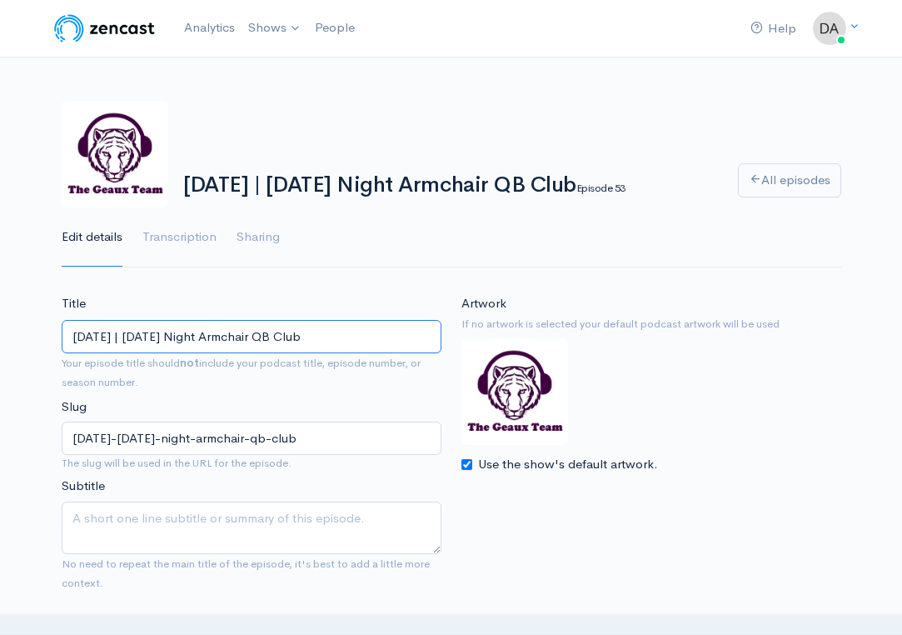
click at [290, 332] on input "[DATE] | [DATE] Night Armchair QB Club" at bounding box center [252, 337] width 380 height 34
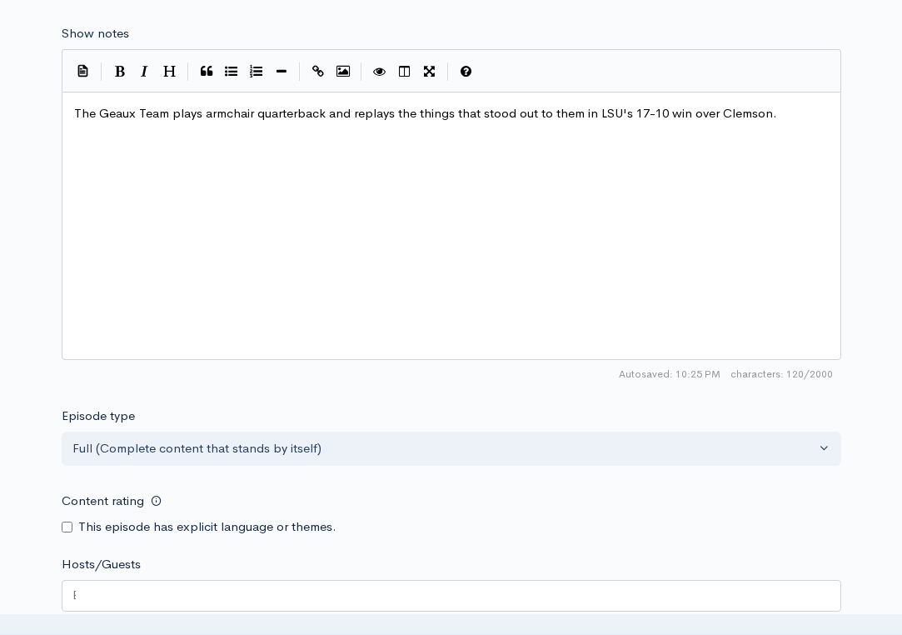
scroll to position [1000, 0]
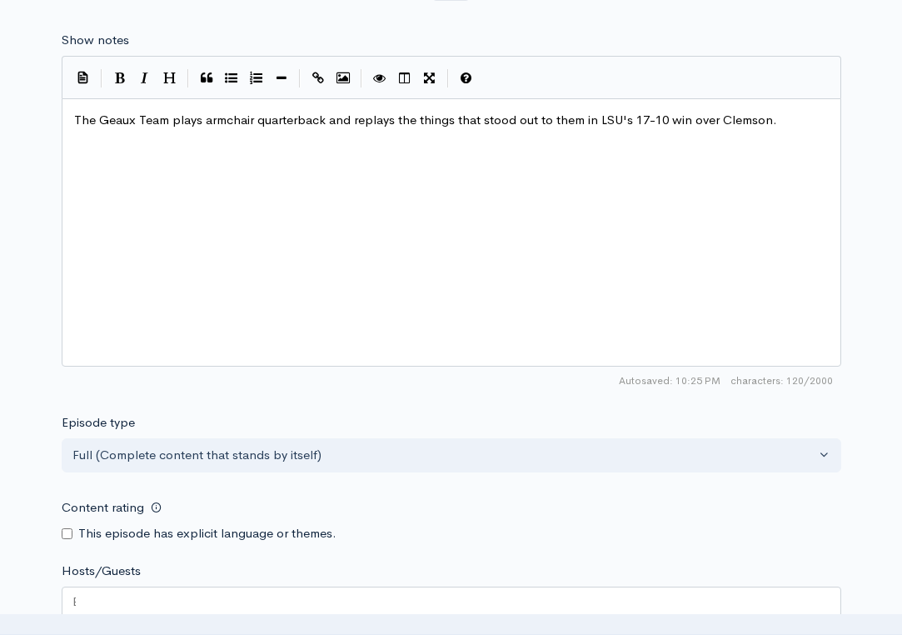
click at [425, 112] on span "The Geaux Team plays armchair quarterback and replays the things that stood out…" at bounding box center [425, 120] width 703 height 16
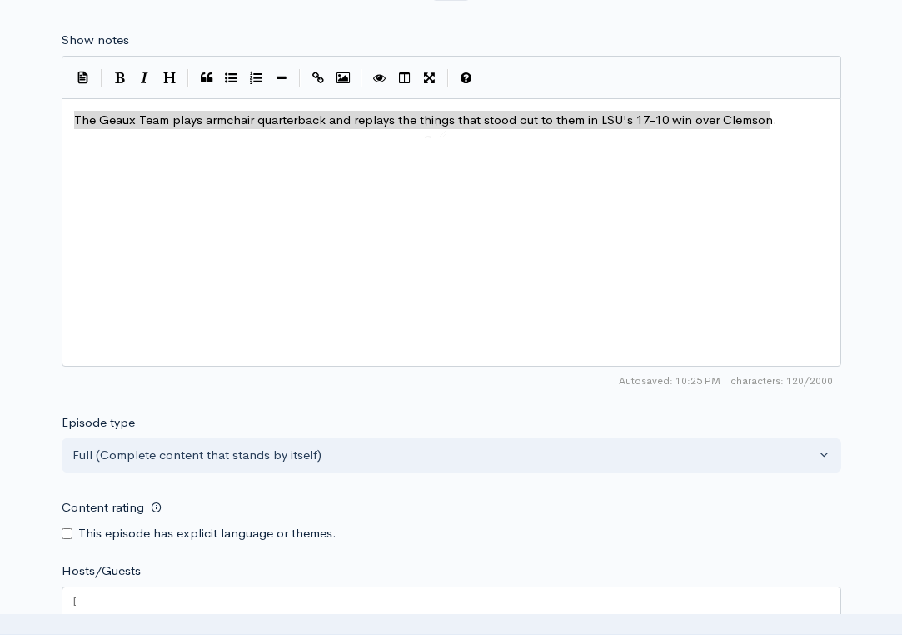
scroll to position [7, 0]
type textarea "The Geaux Team plays armchair quarterback and replays the things that stood out…"
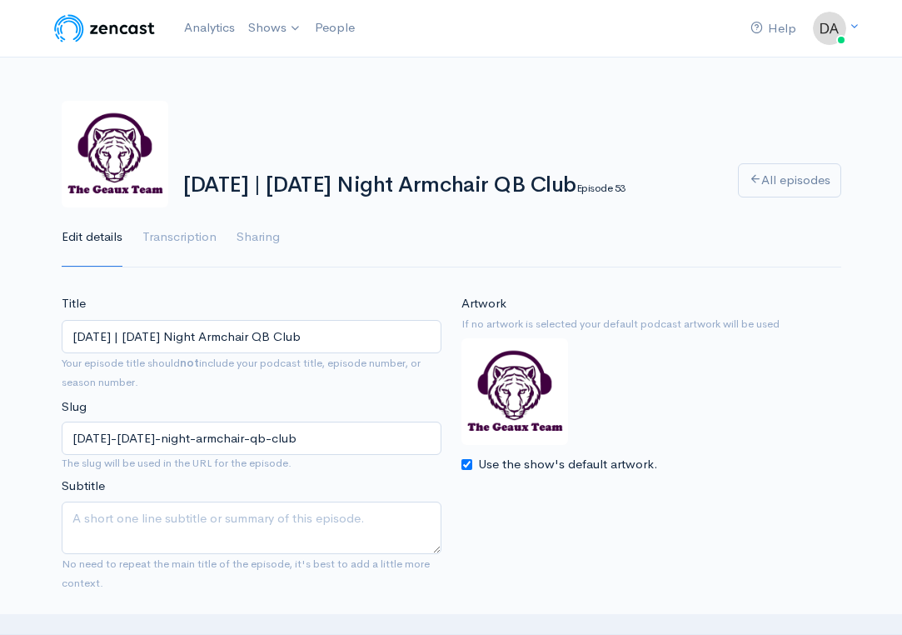
scroll to position [0, 0]
click at [215, 28] on link "Analytics" at bounding box center [209, 28] width 64 height 36
